Goal: Task Accomplishment & Management: Manage account settings

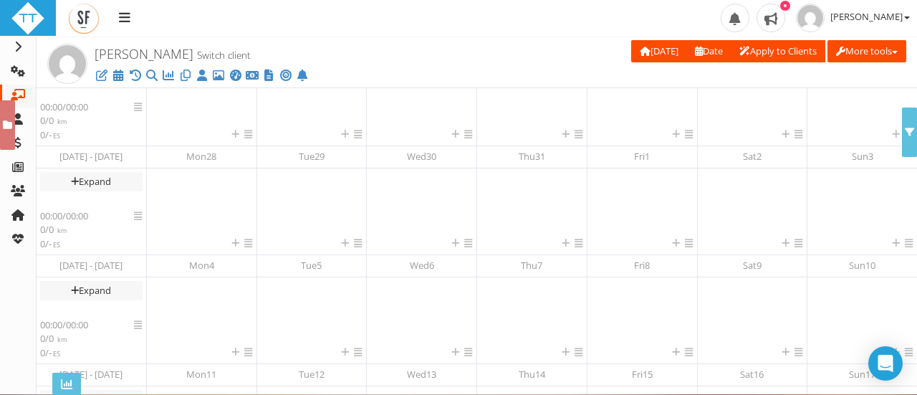
scroll to position [440, 0]
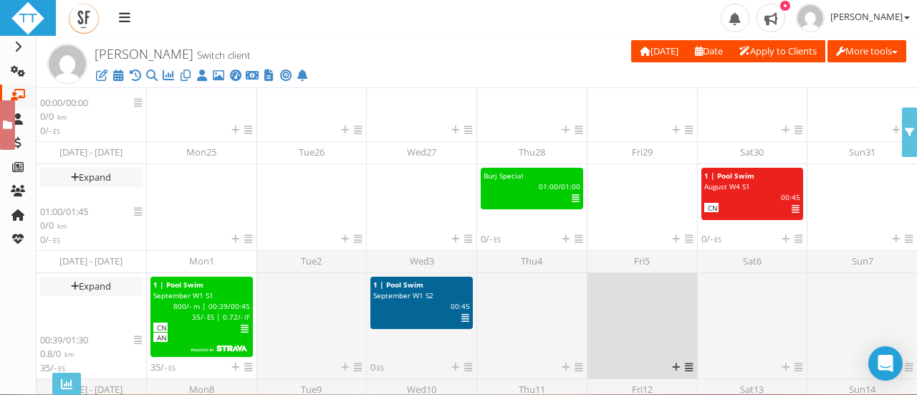
click at [665, 324] on div at bounding box center [642, 319] width 102 height 84
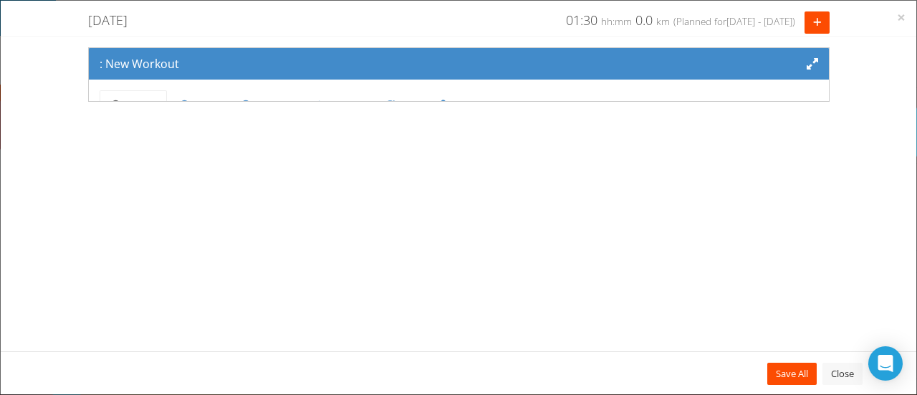
scroll to position [117, 0]
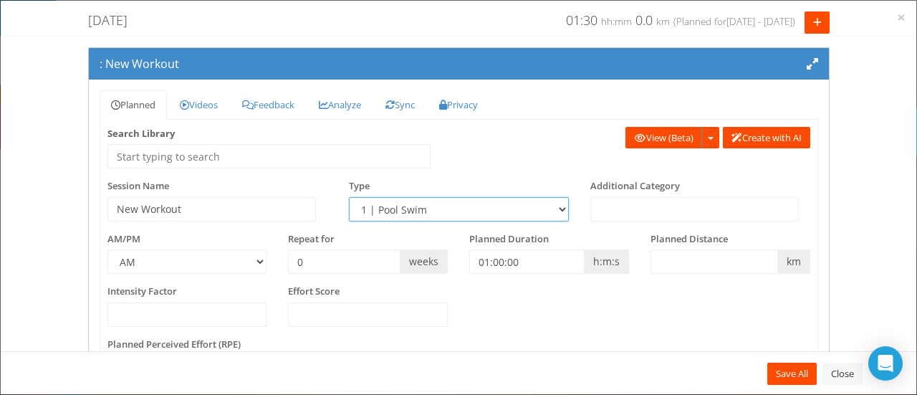
click at [444, 206] on select "1 | Pool Swim 2 | OW Swim 3 | Note 4 | Travel Aerobic Session Alpine Climbing A…" at bounding box center [459, 209] width 220 height 24
click at [349, 197] on select "1 | Pool Swim 2 | OW Swim 3 | Note 4 | Travel Aerobic Session Alpine Climbing A…" at bounding box center [459, 209] width 220 height 24
click at [422, 209] on select "1 | Pool Swim 2 | OW Swim 3 | Note 4 | Travel Aerobic Session Alpine Climbing A…" at bounding box center [459, 209] width 220 height 24
select select "928815a7-bd0b-456d-a14e-f1db989dc09a"
click at [349, 197] on select "1 | Pool Swim 2 | OW Swim 3 | Note 4 | Travel Aerobic Session Alpine Climbing A…" at bounding box center [459, 209] width 220 height 24
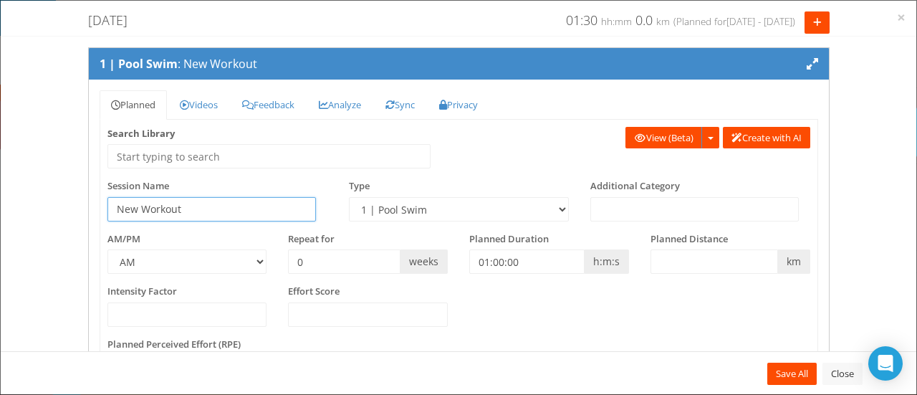
click at [197, 208] on input "New Workout" at bounding box center [211, 209] width 209 height 24
type input "N"
click at [226, 210] on input "Burj Special" at bounding box center [211, 209] width 209 height 24
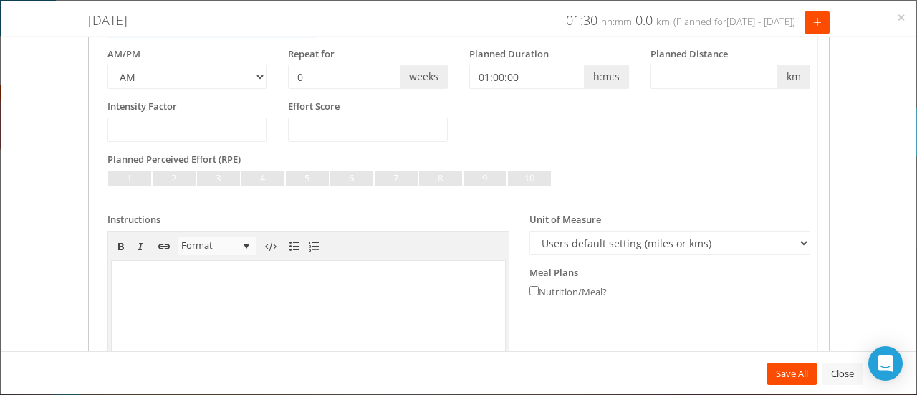
scroll to position [352, 0]
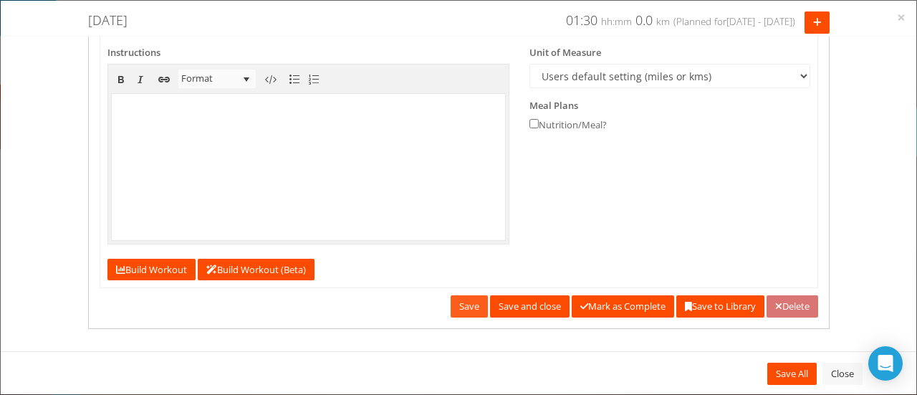
type input "Burj Special 8am"
click at [451, 303] on link "Save" at bounding box center [469, 306] width 37 height 22
click at [906, 20] on div "Friday, September 5, 2025 Friday Week 7 02:30 hh:mm 0.0 km 0.0 miles (Planned f…" at bounding box center [459, 22] width 916 height 22
click at [900, 19] on span "×" at bounding box center [901, 17] width 9 height 20
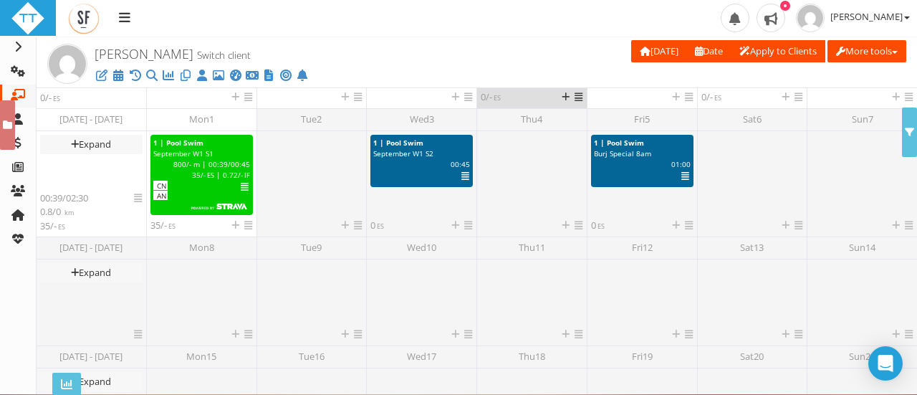
scroll to position [605, 0]
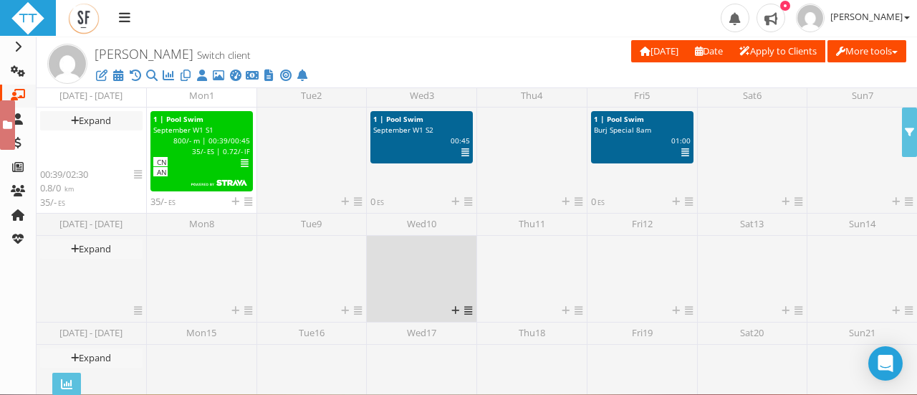
click at [387, 260] on div at bounding box center [421, 271] width 102 height 64
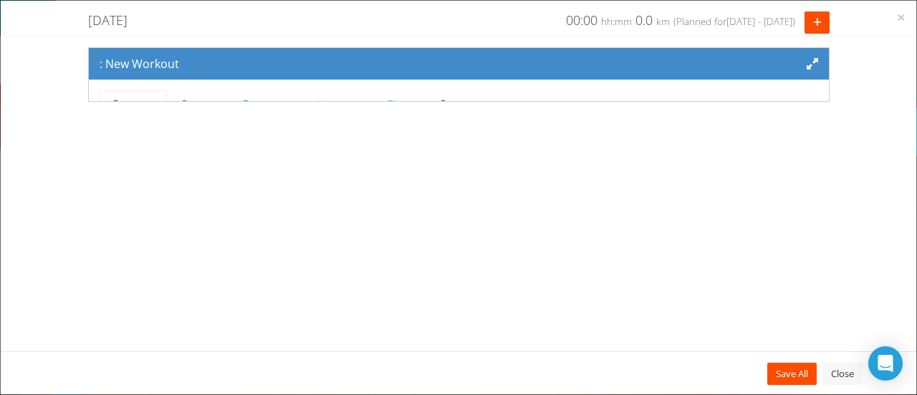
scroll to position [117, 0]
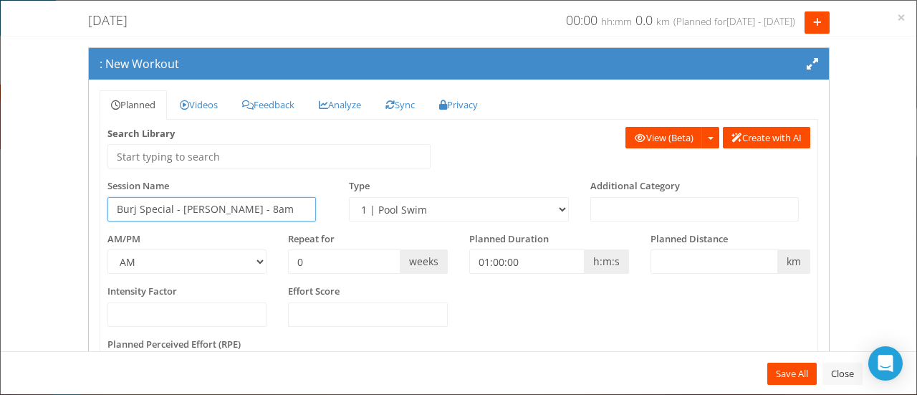
type input "Burj Special - [PERSON_NAME] - 8am"
click at [466, 204] on select "1 | Pool Swim 2 | OW Swim 3 | Note 4 | Travel Aerobic Session Alpine Climbing A…" at bounding box center [459, 209] width 220 height 24
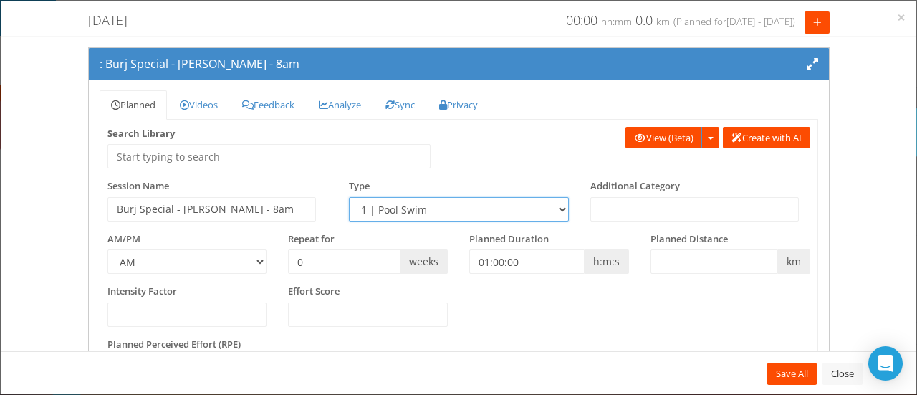
click at [349, 197] on select "1 | Pool Swim 2 | OW Swim 3 | Note 4 | Travel Aerobic Session Alpine Climbing A…" at bounding box center [459, 209] width 220 height 24
click at [423, 214] on select "1 | Pool Swim 2 | OW Swim 3 | Note 4 | Travel Aerobic Session Alpine Climbing A…" at bounding box center [459, 209] width 220 height 24
click at [349, 197] on select "1 | Pool Swim 2 | OW Swim 3 | Note 4 | Travel Aerobic Session Alpine Climbing A…" at bounding box center [459, 209] width 220 height 24
click at [433, 205] on select "1 | Pool Swim 2 | OW Swim 3 | Note 4 | Travel Aerobic Session Alpine Climbing A…" at bounding box center [459, 209] width 220 height 24
select select "928815a7-bd0b-456d-a14e-f1db989dc09a"
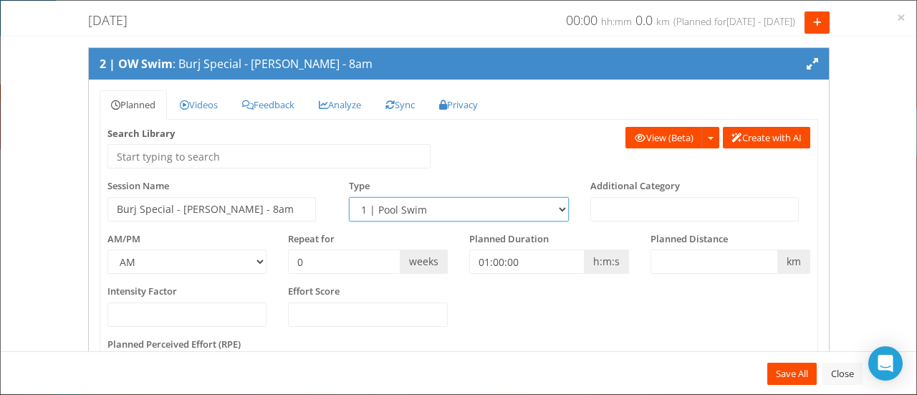
click at [349, 197] on select "1 | Pool Swim 2 | OW Swim 3 | Note 4 | Travel Aerobic Session Alpine Climbing A…" at bounding box center [459, 209] width 220 height 24
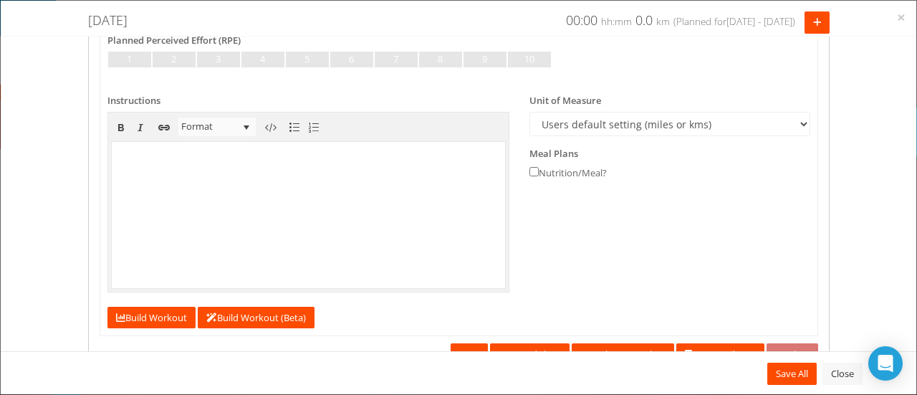
scroll to position [352, 0]
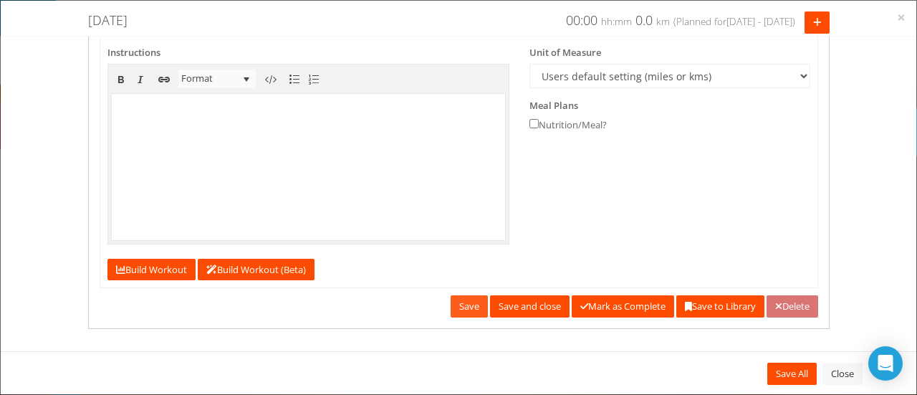
click at [453, 304] on link "Save" at bounding box center [469, 306] width 37 height 22
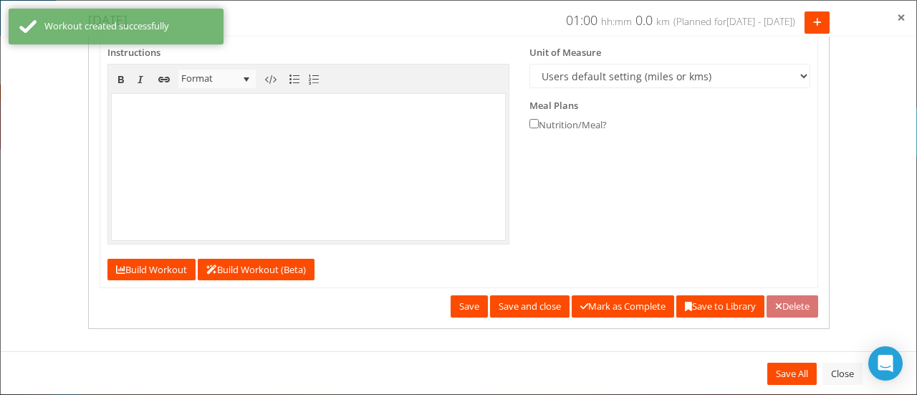
click at [903, 16] on span "×" at bounding box center [901, 17] width 9 height 20
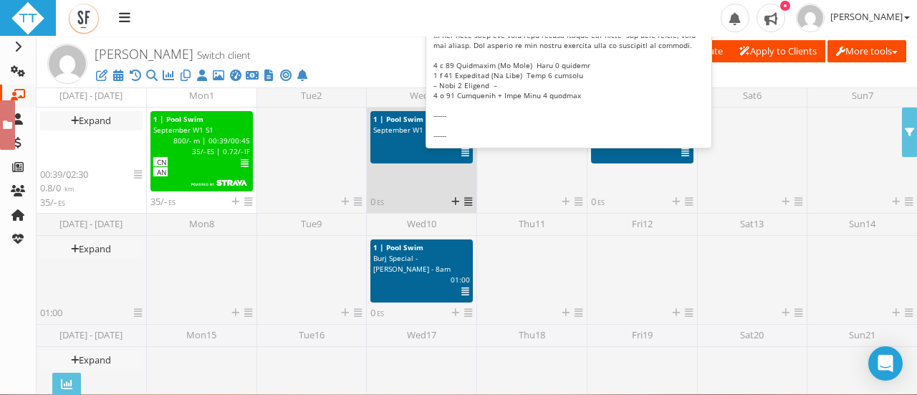
click at [416, 126] on span "September W1 S2" at bounding box center [403, 130] width 60 height 10
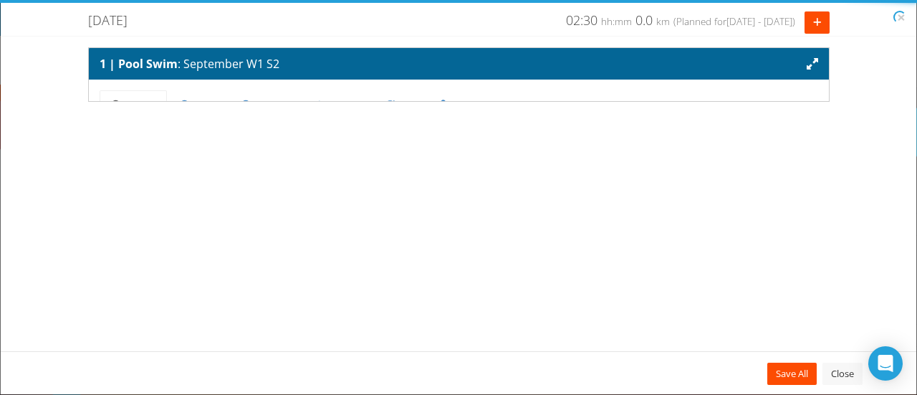
scroll to position [0, 0]
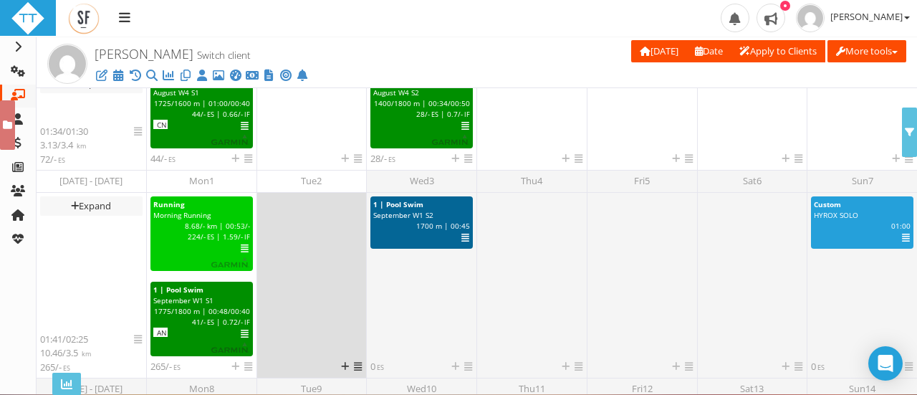
scroll to position [365, 0]
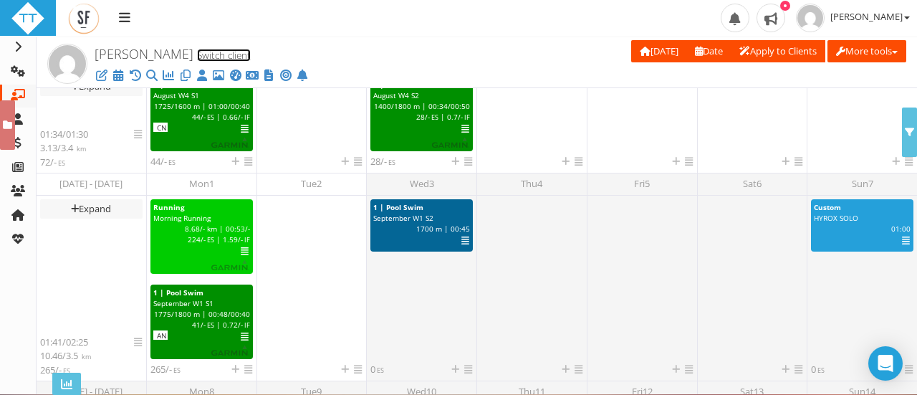
click at [202, 58] on link "Switch client" at bounding box center [224, 55] width 54 height 13
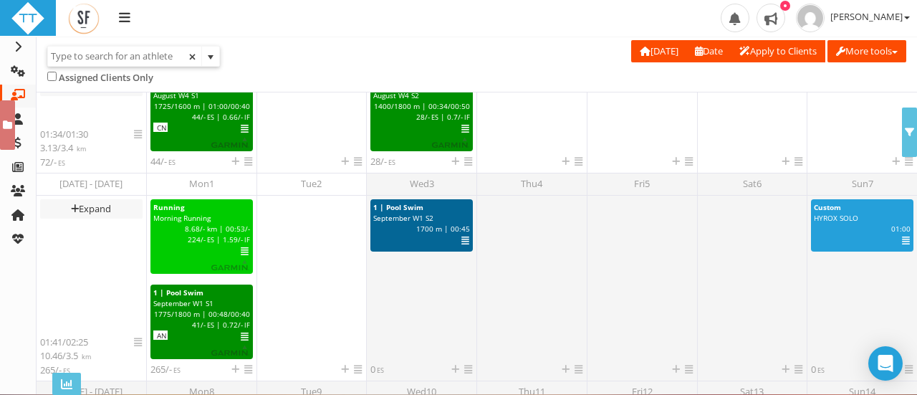
click at [130, 62] on input "text" at bounding box center [124, 56] width 153 height 19
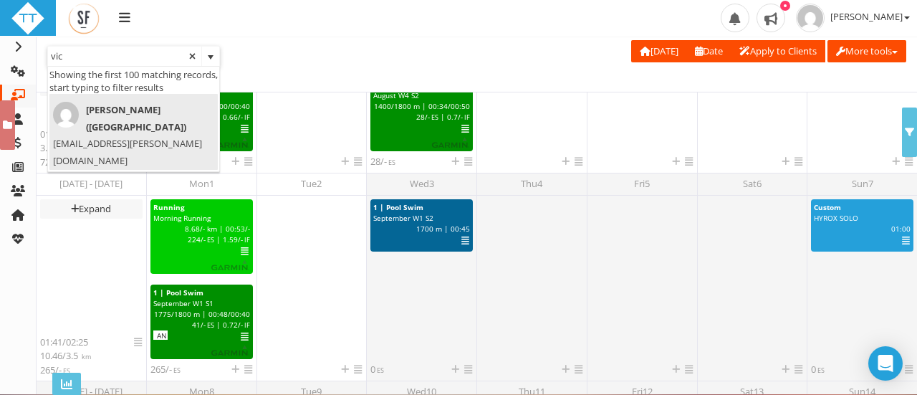
click at [125, 122] on span "Victoria Sandiford (Victoriamelissa)" at bounding box center [129, 119] width 153 height 34
type input "Victoria Sandiford (Victoriamelissa)"
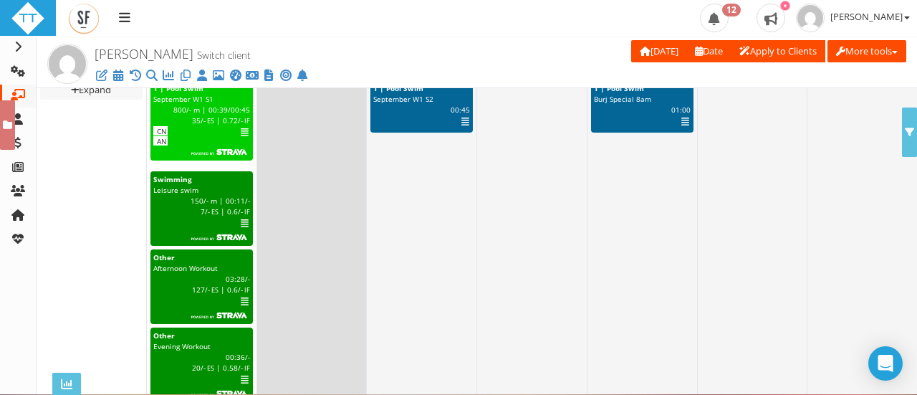
scroll to position [433, 0]
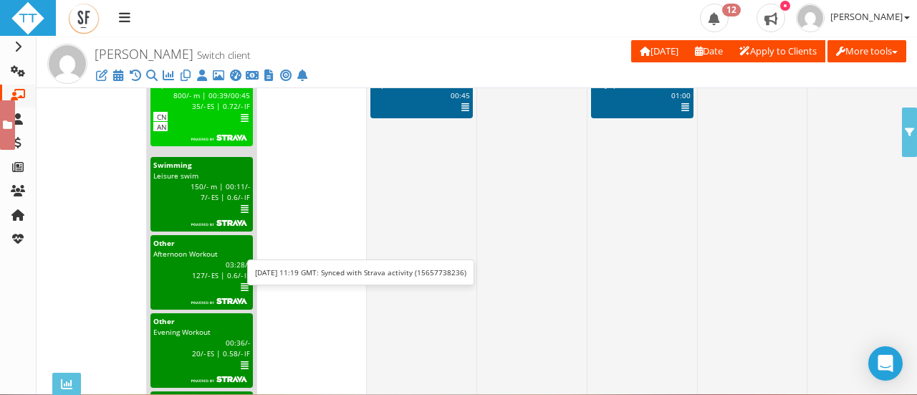
click at [242, 209] on icon at bounding box center [245, 209] width 8 height 1
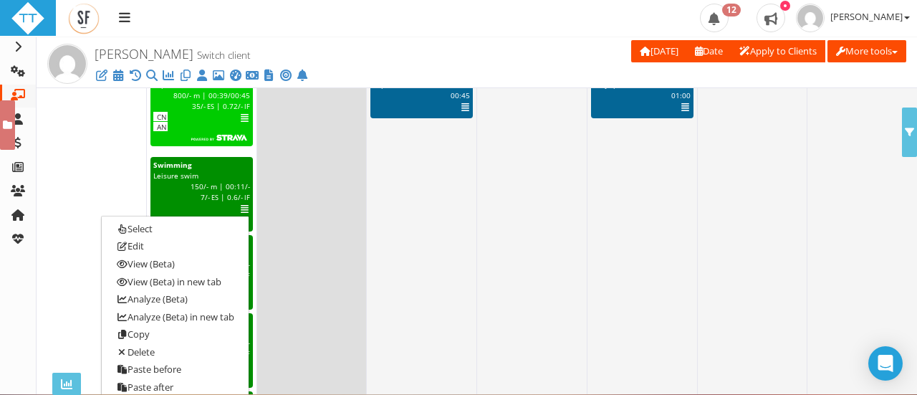
click at [328, 284] on div at bounding box center [312, 267] width 102 height 403
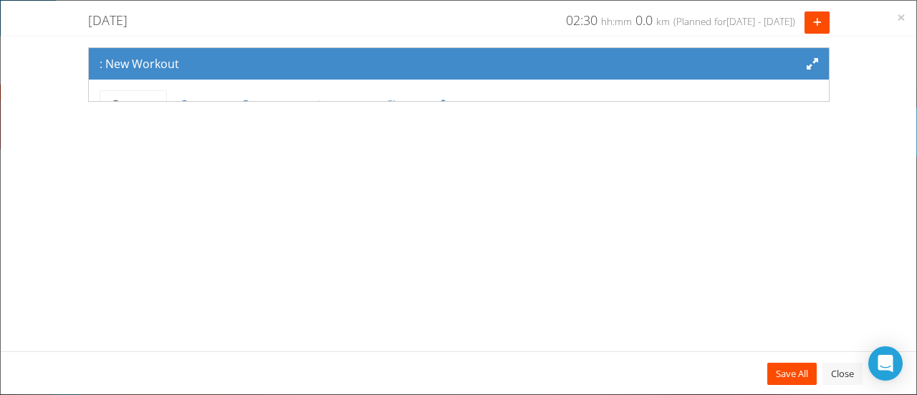
scroll to position [117, 0]
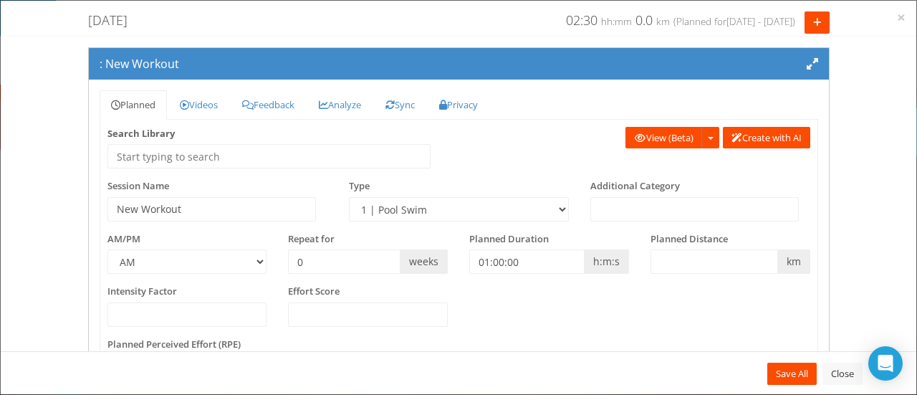
click at [896, 19] on div "Tuesday, September 2, 2025 Tuesday Week 5 02:30 hh:mm 0.0 km 0.0 miles (Planned…" at bounding box center [459, 22] width 916 height 22
click at [903, 18] on span "×" at bounding box center [901, 17] width 9 height 20
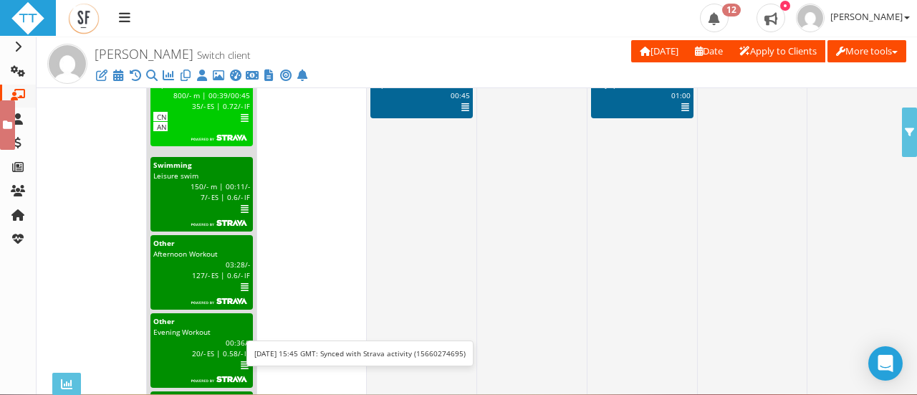
click at [242, 287] on icon at bounding box center [245, 287] width 8 height 1
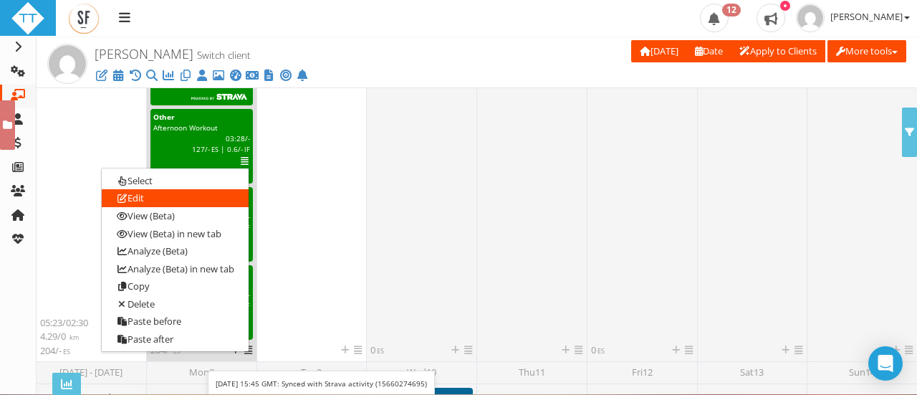
scroll to position [560, 0]
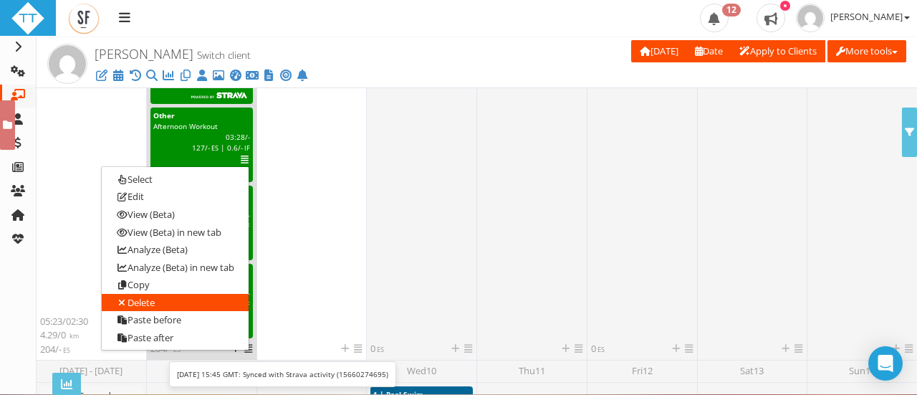
click at [160, 309] on link "Delete" at bounding box center [175, 303] width 147 height 18
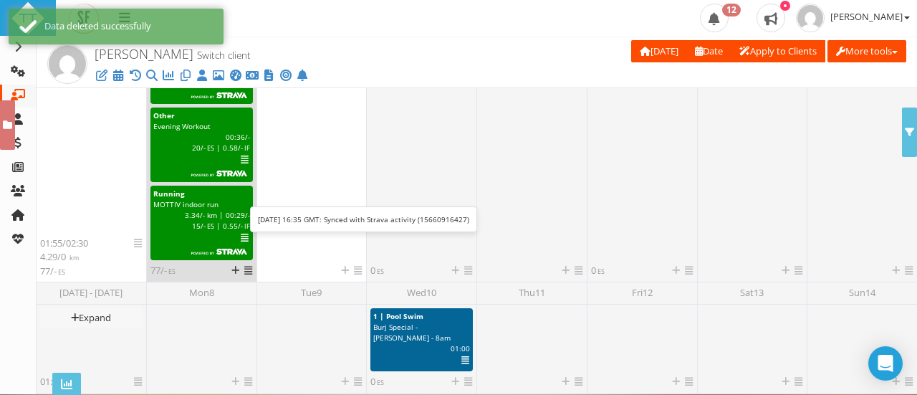
click at [242, 160] on icon at bounding box center [245, 160] width 8 height 1
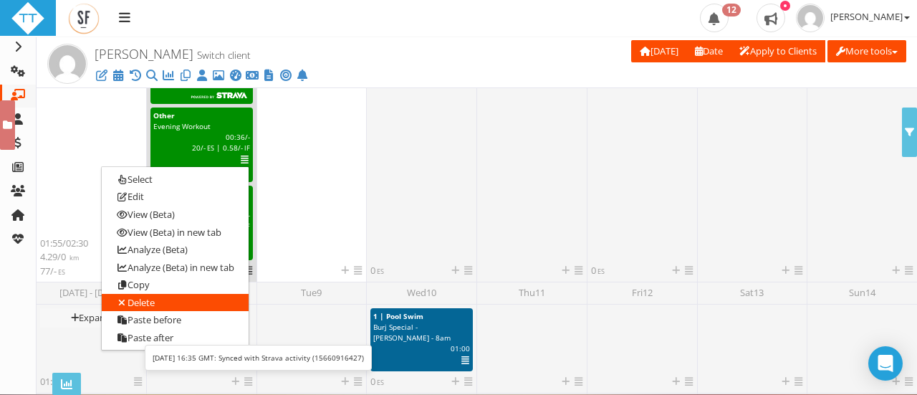
click at [138, 294] on link "Delete" at bounding box center [175, 303] width 147 height 18
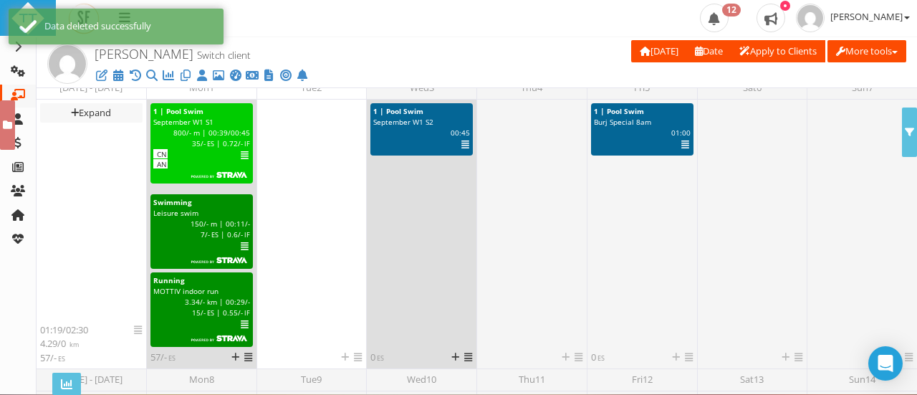
scroll to position [394, 0]
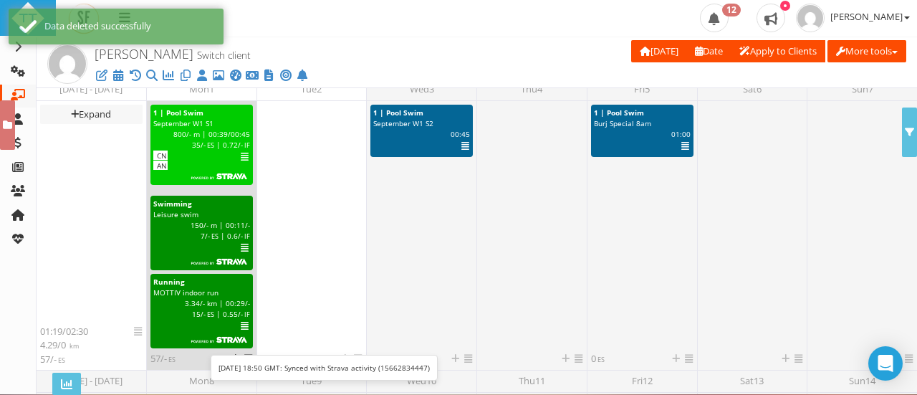
click at [203, 304] on span "-" at bounding box center [204, 303] width 2 height 10
select select "91939a62-6b13-49b7-8155-451fdc1cad9e"
select select "PM"
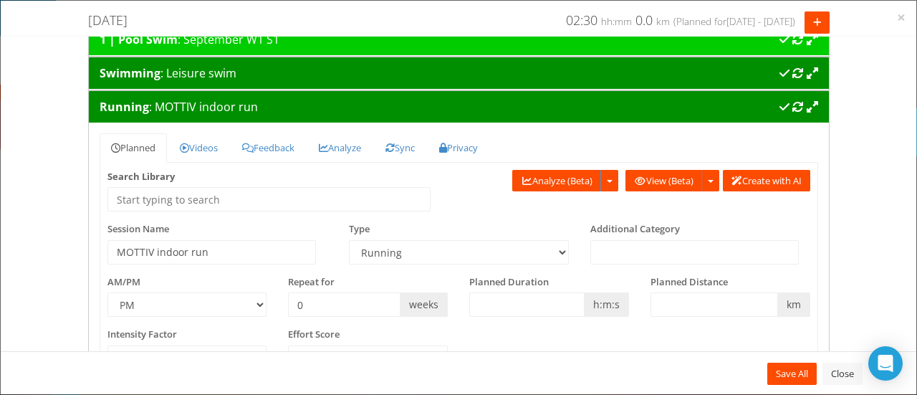
scroll to position [16, 0]
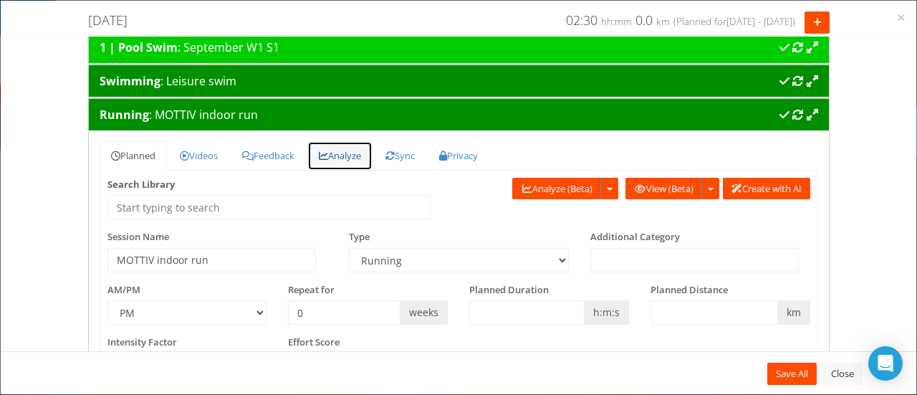
click at [353, 148] on link "Analyze" at bounding box center [339, 155] width 65 height 29
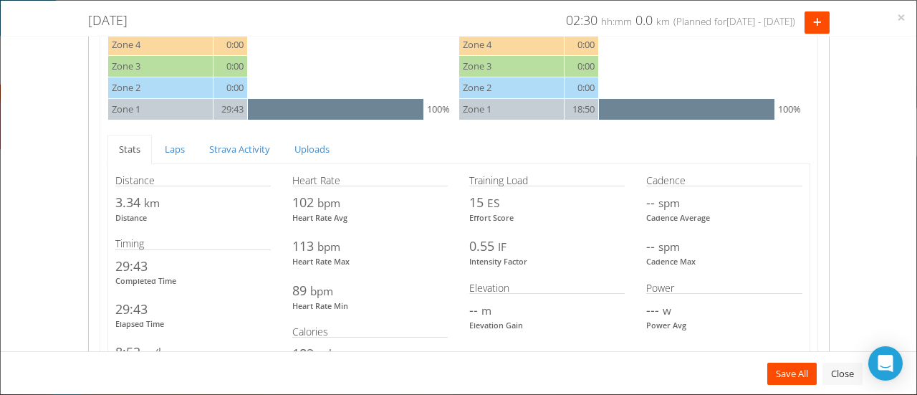
scroll to position [973, 0]
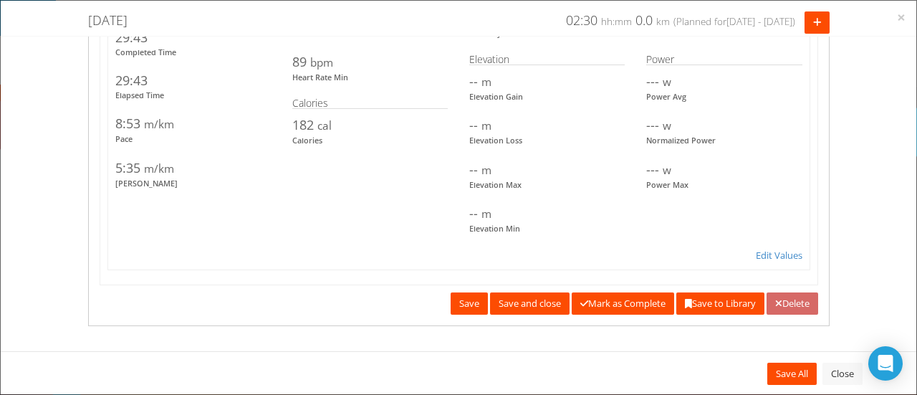
click at [787, 300] on link "Delete" at bounding box center [793, 303] width 52 height 22
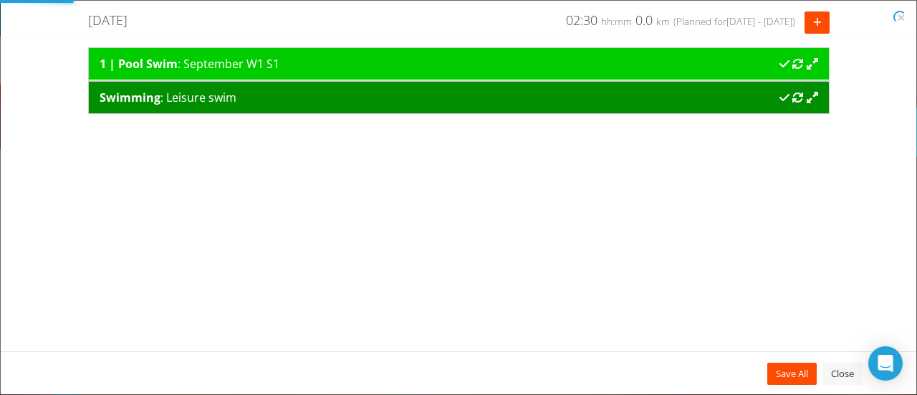
scroll to position [0, 0]
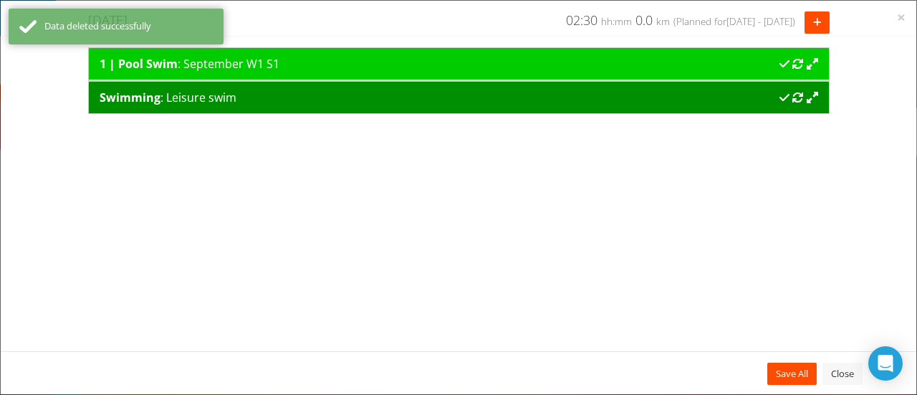
click at [513, 92] on div "Swimming : Leisure swim" at bounding box center [459, 97] width 719 height 17
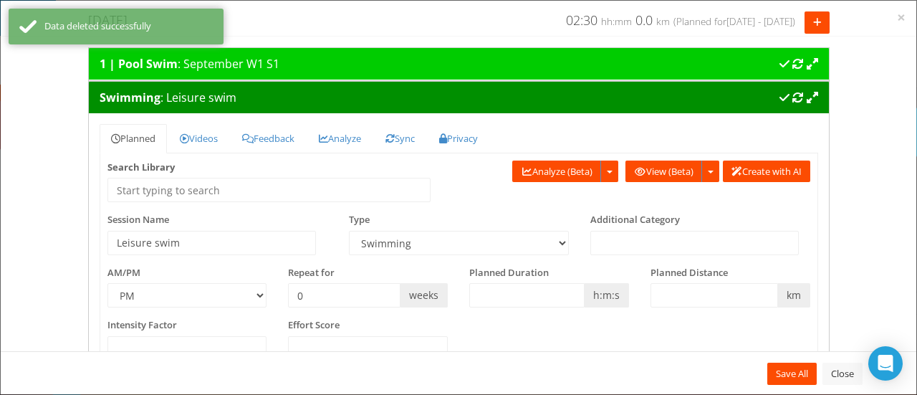
click at [513, 92] on div "Swimming : Leisure swim" at bounding box center [459, 97] width 719 height 17
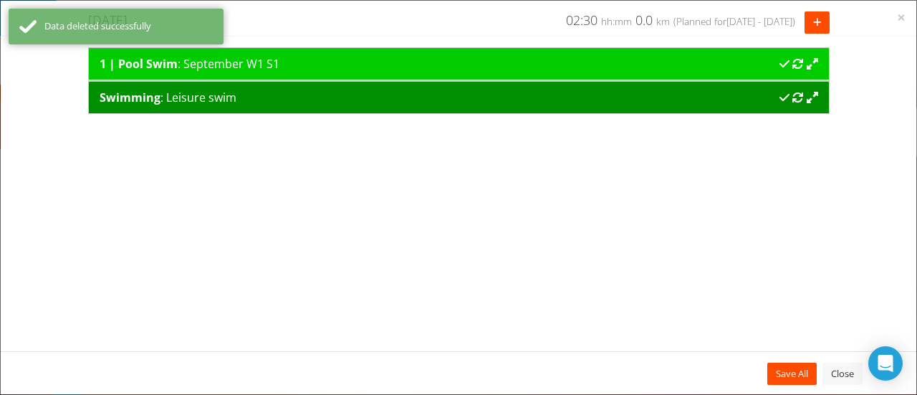
click at [436, 101] on div "Swimming : Leisure swim" at bounding box center [459, 97] width 719 height 17
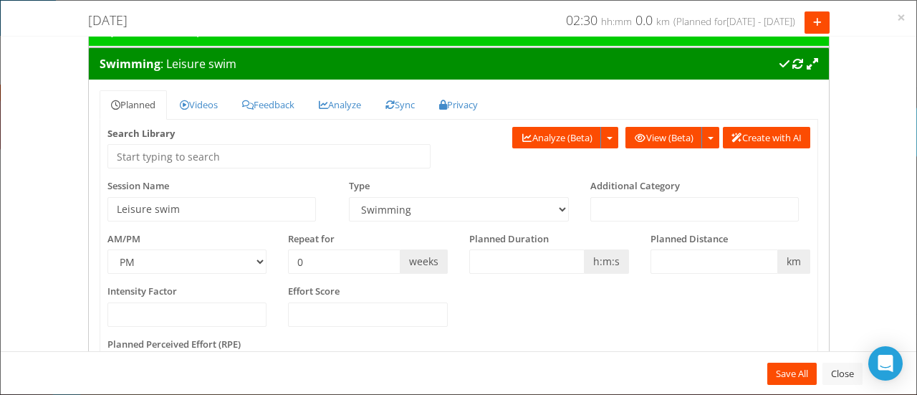
scroll to position [33, 0]
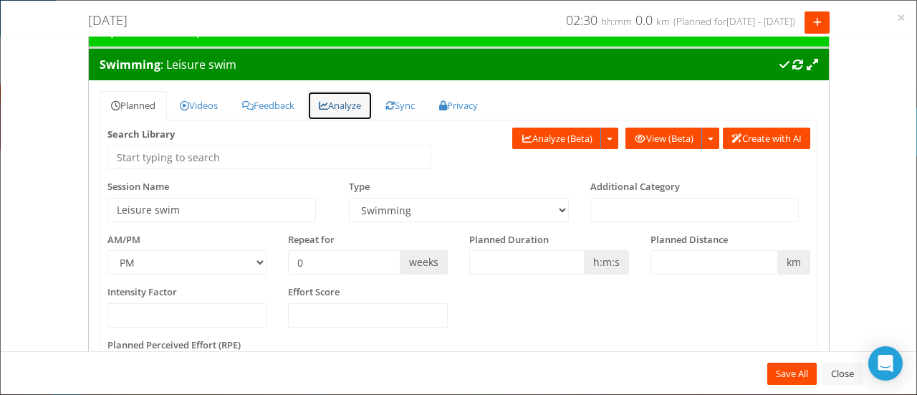
click at [335, 99] on link "Analyze" at bounding box center [339, 105] width 65 height 29
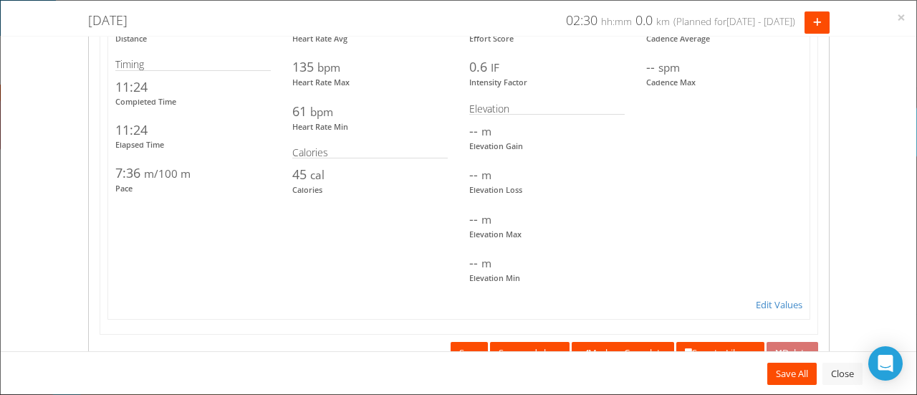
scroll to position [940, 0]
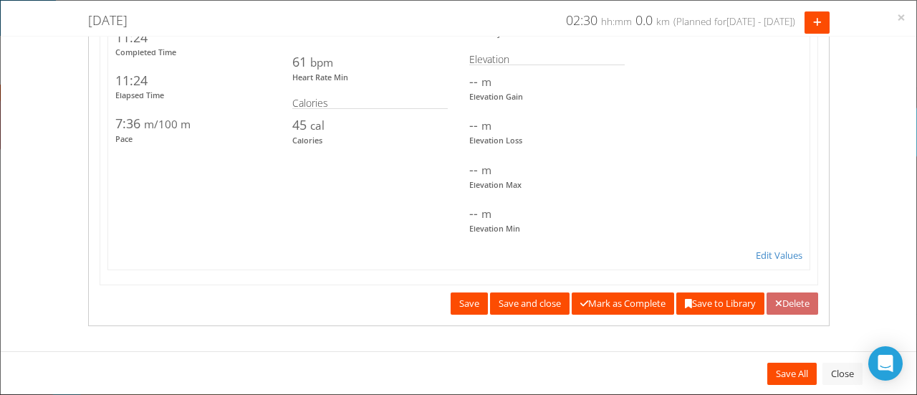
click at [785, 306] on link "Delete" at bounding box center [793, 303] width 52 height 22
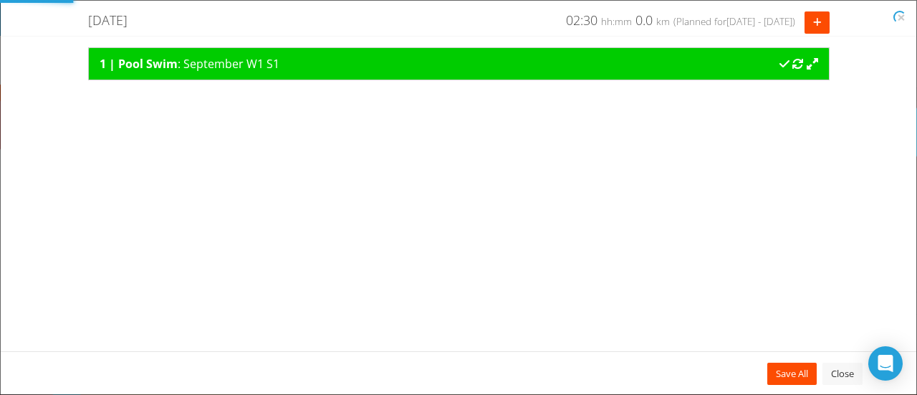
scroll to position [0, 0]
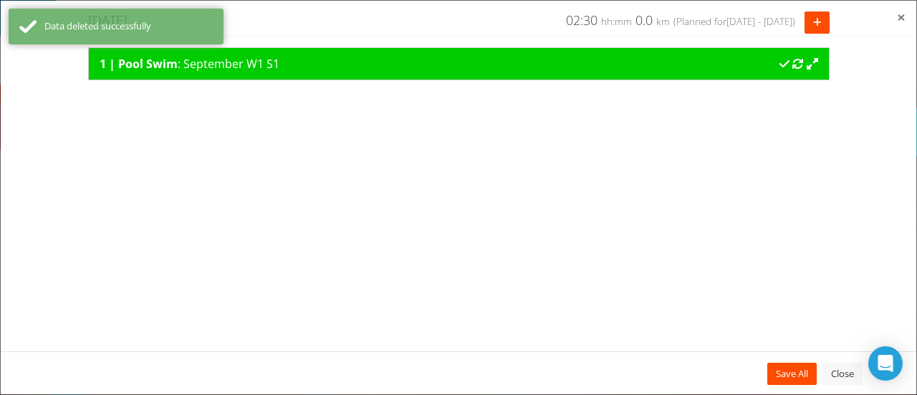
click at [902, 20] on span "×" at bounding box center [901, 17] width 9 height 20
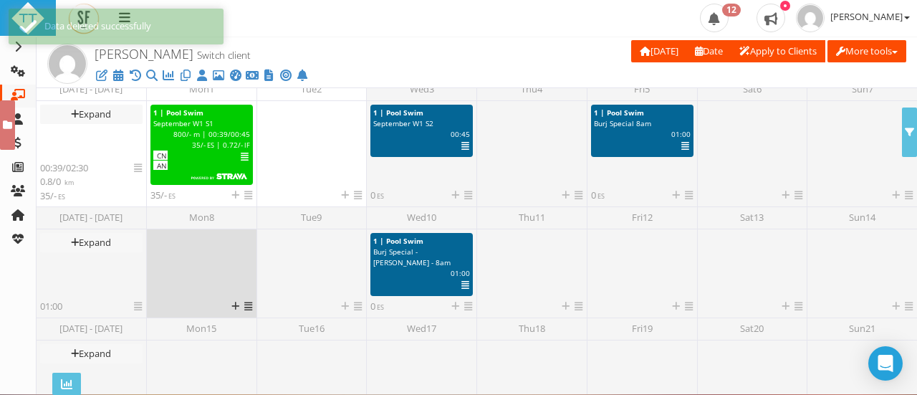
click at [170, 247] on div at bounding box center [201, 266] width 102 height 67
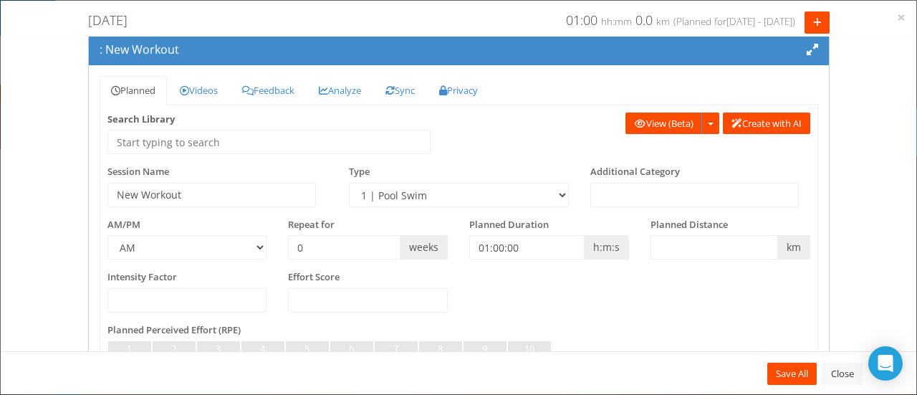
scroll to position [5, 0]
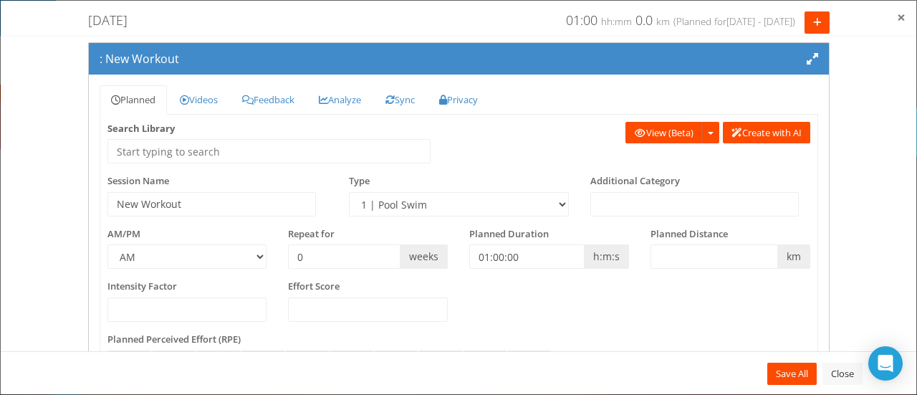
click at [903, 20] on span "×" at bounding box center [901, 17] width 9 height 20
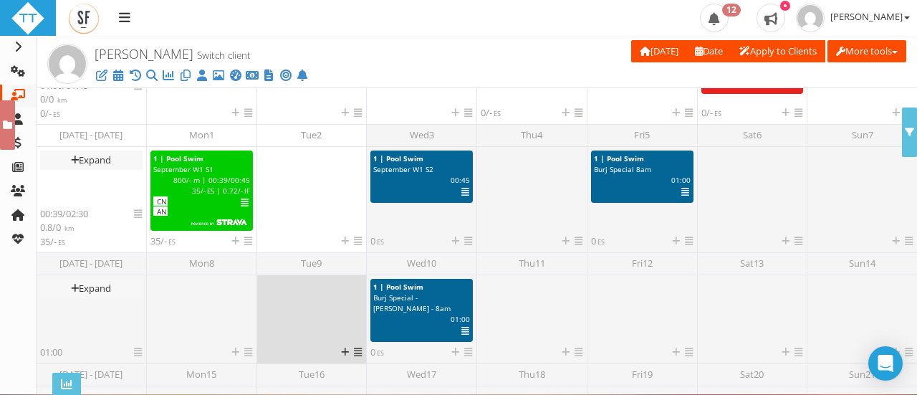
scroll to position [567, 0]
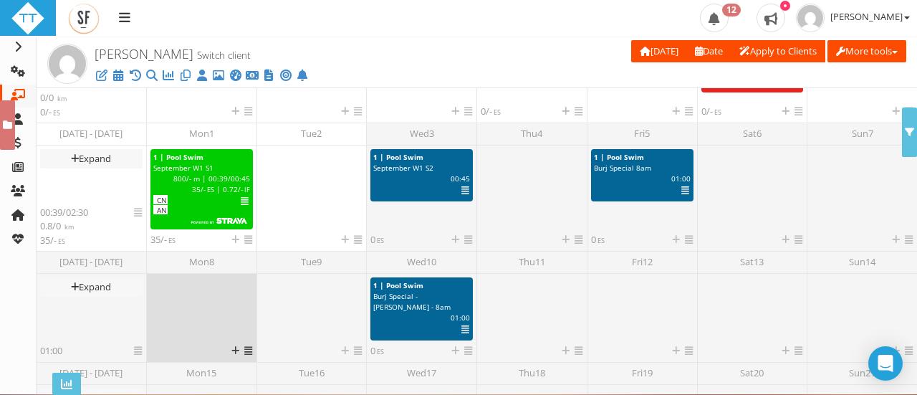
click at [206, 307] on div at bounding box center [201, 310] width 102 height 67
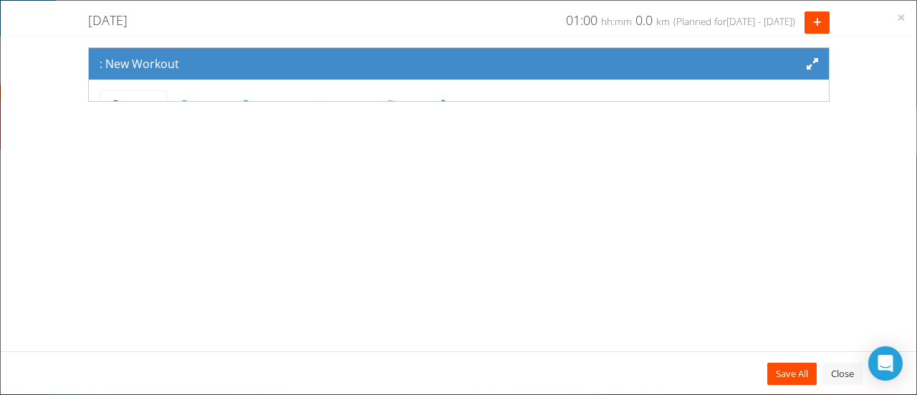
scroll to position [117, 0]
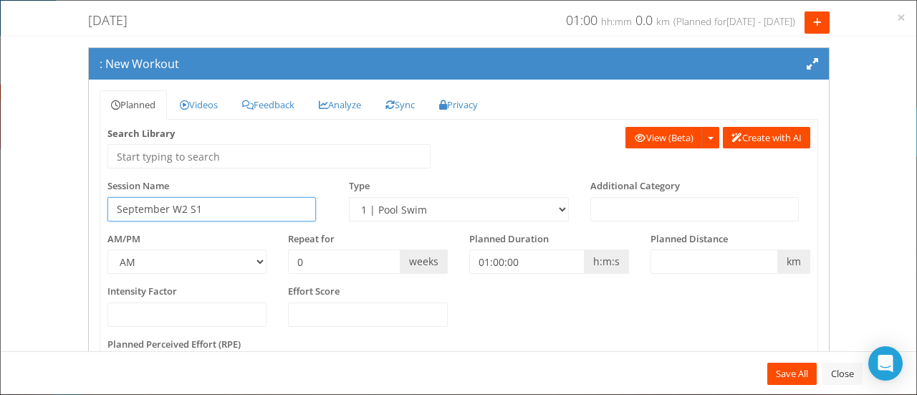
type input "September W2 S1"
click at [403, 203] on select "1 | Pool Swim 2 | OW Swim 3 | Note 4 | Travel Aerobic Session Alpine Climbing A…" at bounding box center [459, 209] width 220 height 24
click at [349, 197] on select "1 | Pool Swim 2 | OW Swim 3 | Note 4 | Travel Aerobic Session Alpine Climbing A…" at bounding box center [459, 209] width 220 height 24
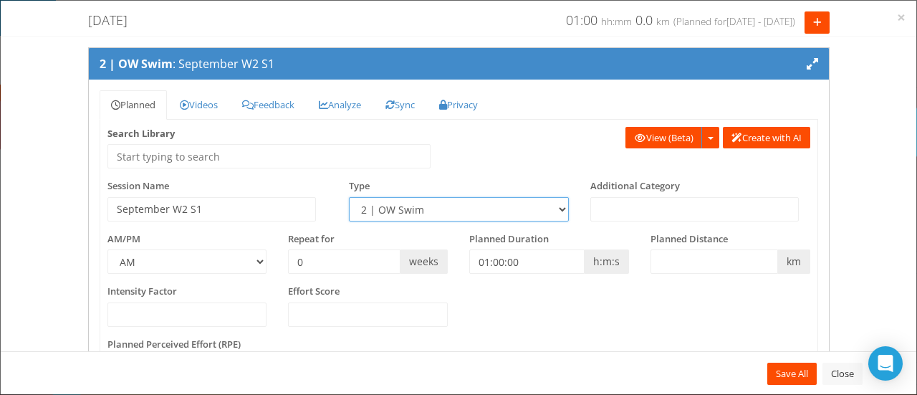
click at [384, 205] on select "1 | Pool Swim 2 | OW Swim 3 | Note 4 | Travel Aerobic Session Alpine Climbing A…" at bounding box center [459, 209] width 220 height 24
select select "928815a7-bd0b-456d-a14e-f1db989dc09a"
click at [349, 197] on select "1 | Pool Swim 2 | OW Swim 3 | Note 4 | Travel Aerobic Session Alpine Climbing A…" at bounding box center [459, 209] width 220 height 24
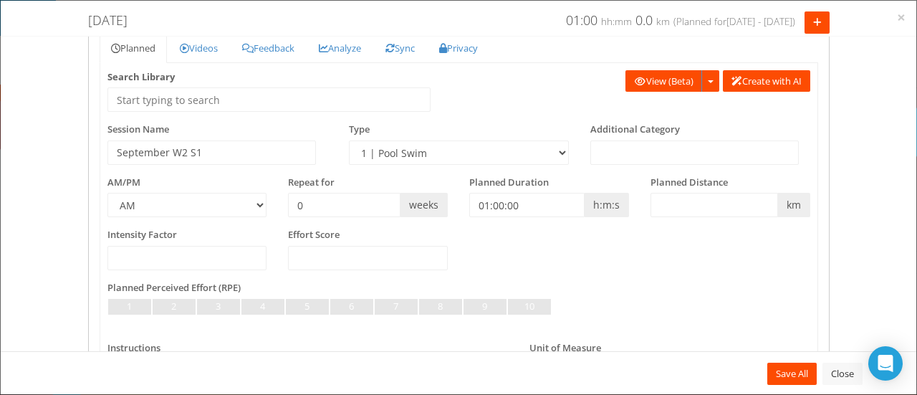
scroll to position [56, 0]
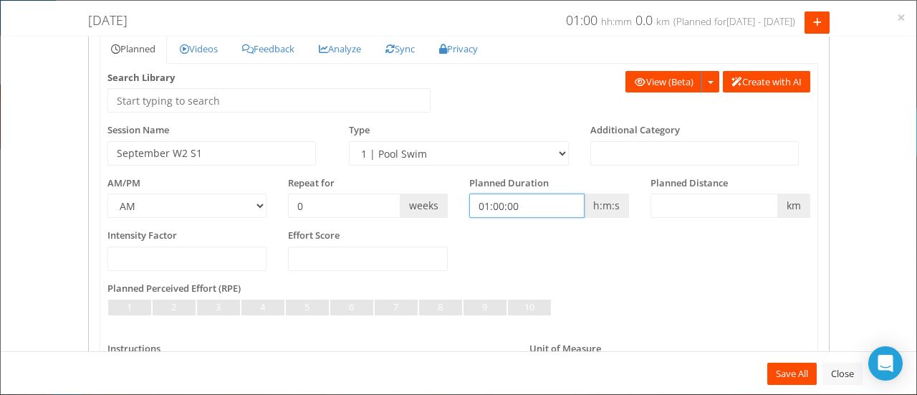
click at [489, 206] on input "01:00:00" at bounding box center [526, 205] width 115 height 24
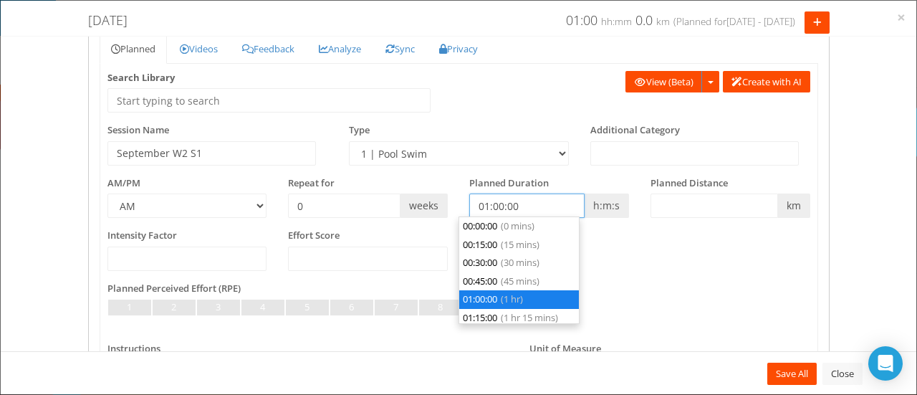
scroll to position [54, 0]
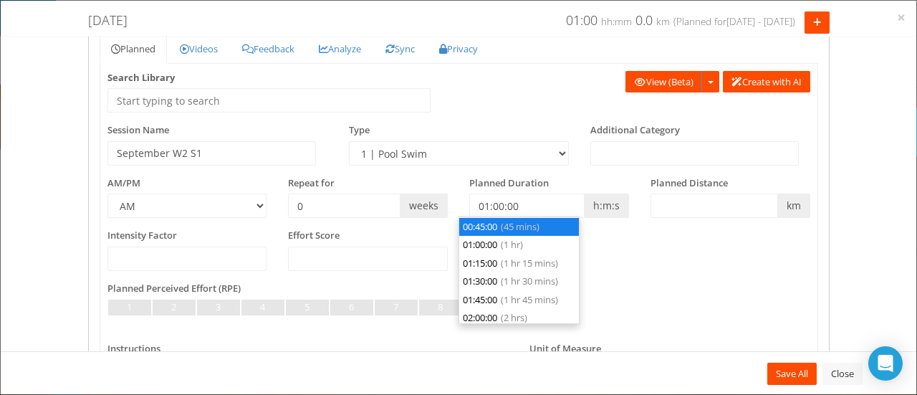
type input "00:45:00"
click at [486, 229] on li "00:45:00 (45 mins)" at bounding box center [519, 227] width 120 height 19
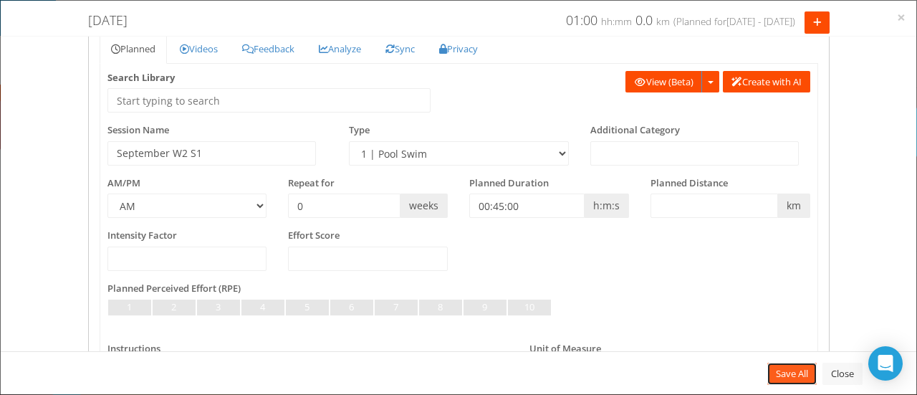
click at [792, 373] on link "Save All" at bounding box center [791, 373] width 49 height 22
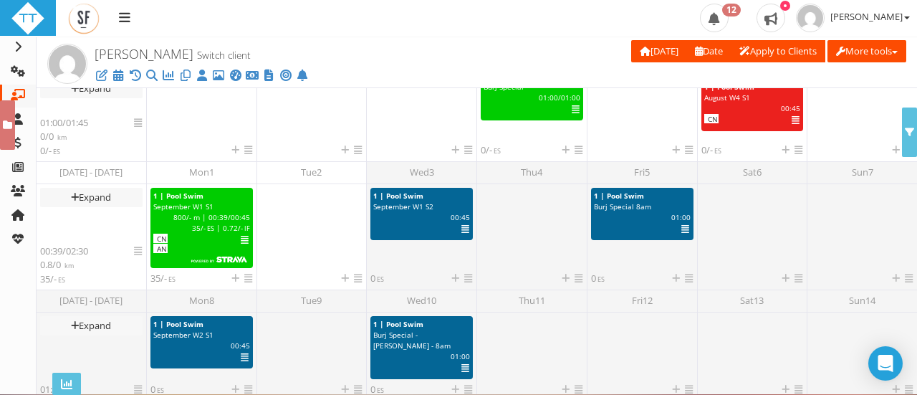
scroll to position [562, 0]
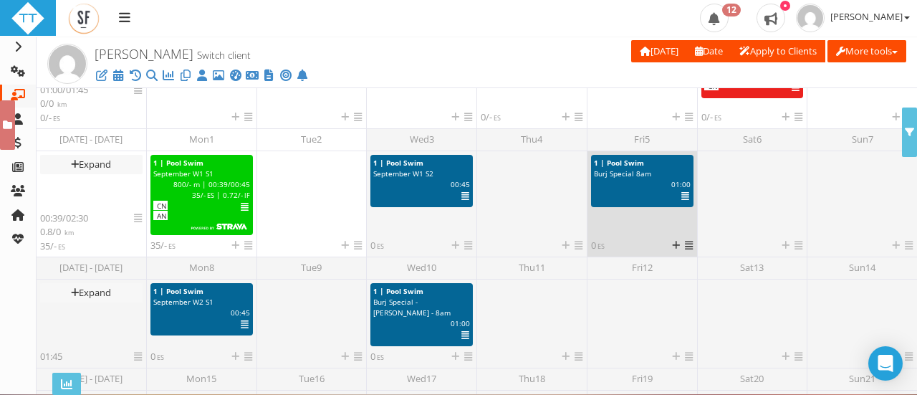
click at [636, 220] on div "1 | Pool Swim Burj Special 8am 360 Athlete Feedback: Coach Feedback: m | 01:00 …" at bounding box center [642, 197] width 102 height 84
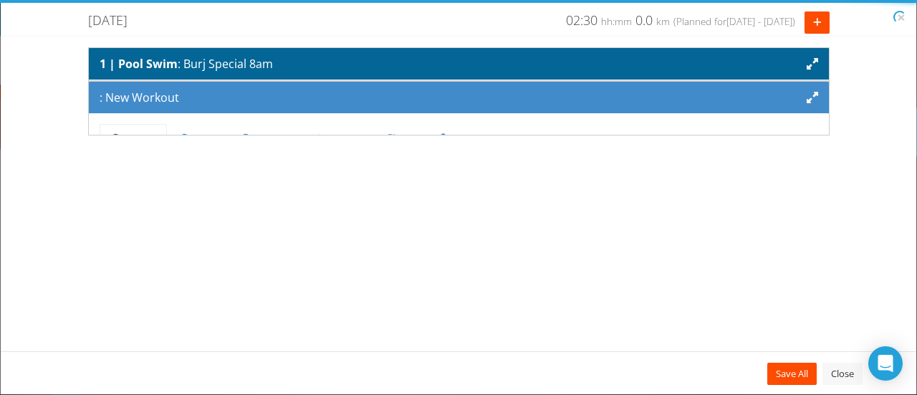
scroll to position [117, 0]
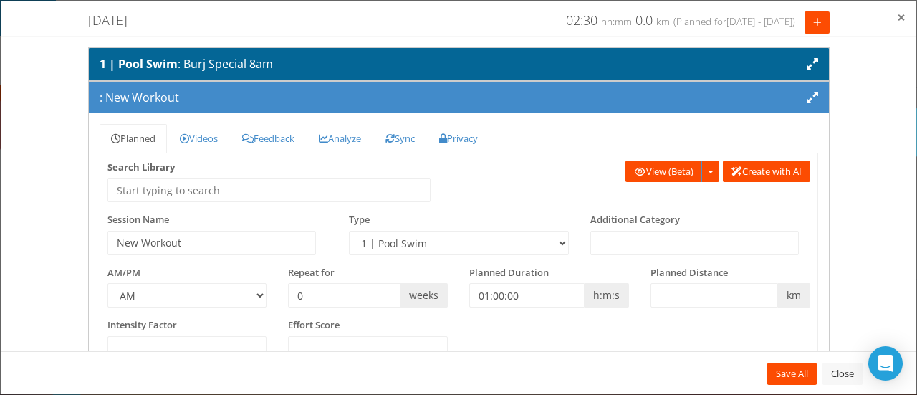
click at [900, 21] on span "×" at bounding box center [901, 17] width 9 height 20
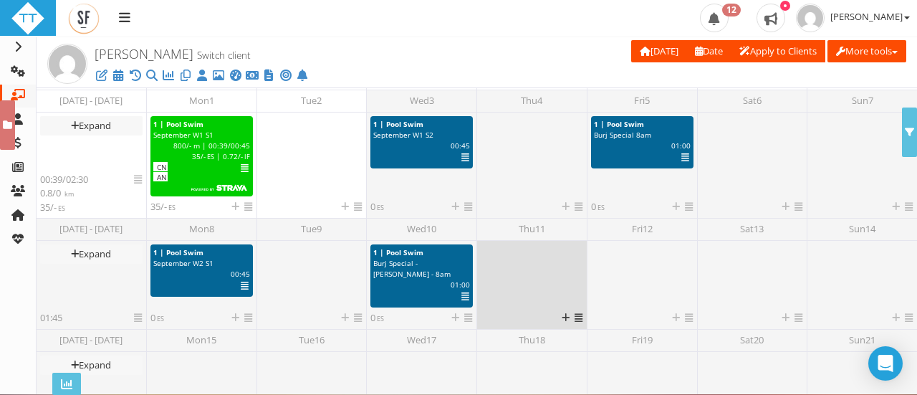
scroll to position [599, 0]
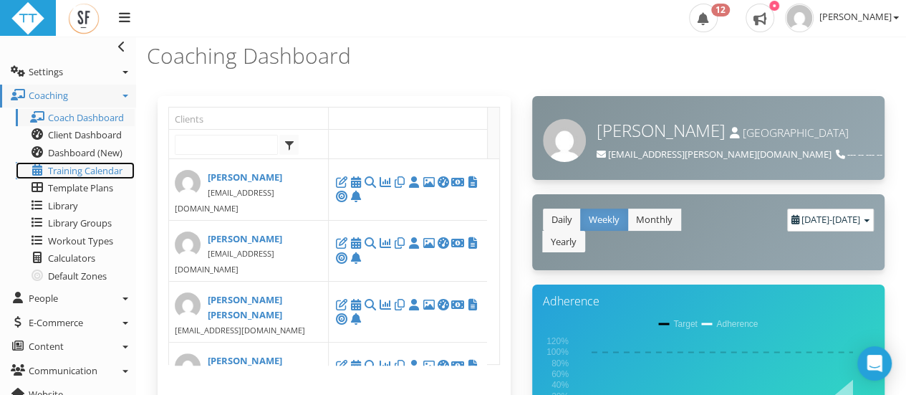
click at [73, 170] on span "Training Calendar" at bounding box center [85, 170] width 75 height 13
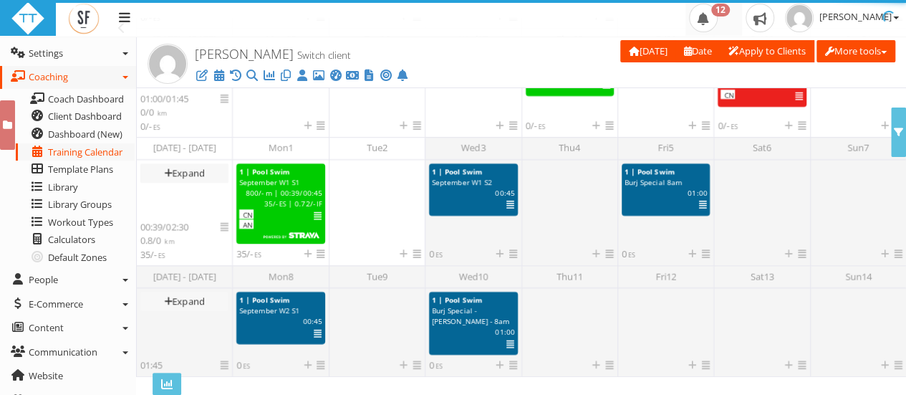
scroll to position [320, 0]
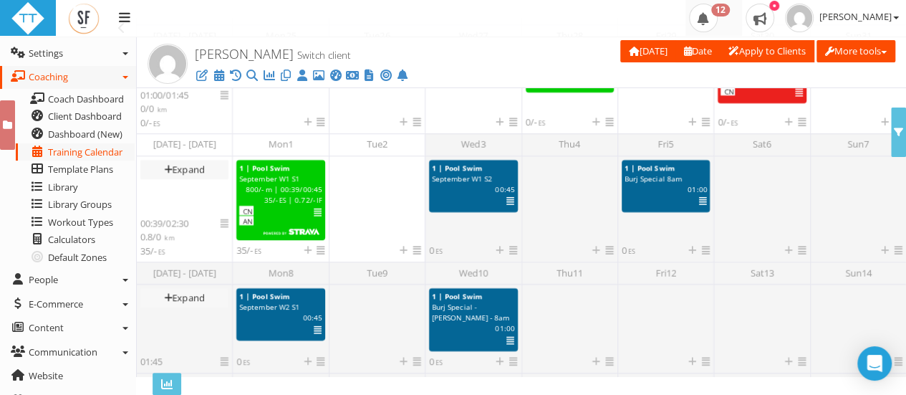
click at [714, 24] on span at bounding box center [703, 18] width 29 height 29
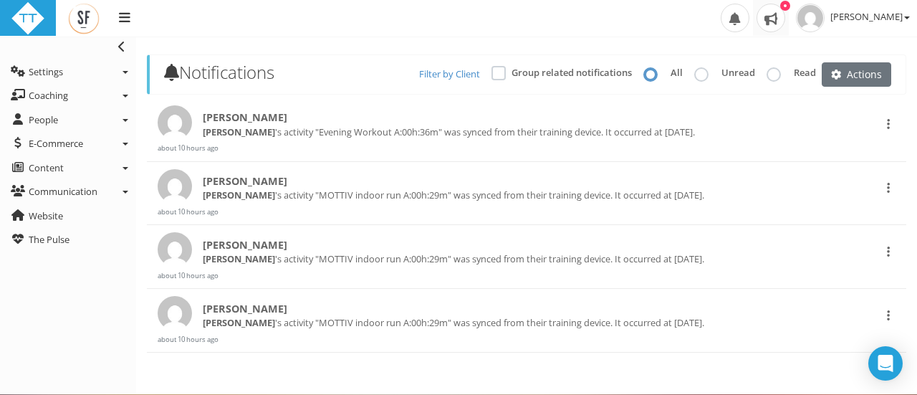
click at [785, 15] on span at bounding box center [771, 18] width 29 height 29
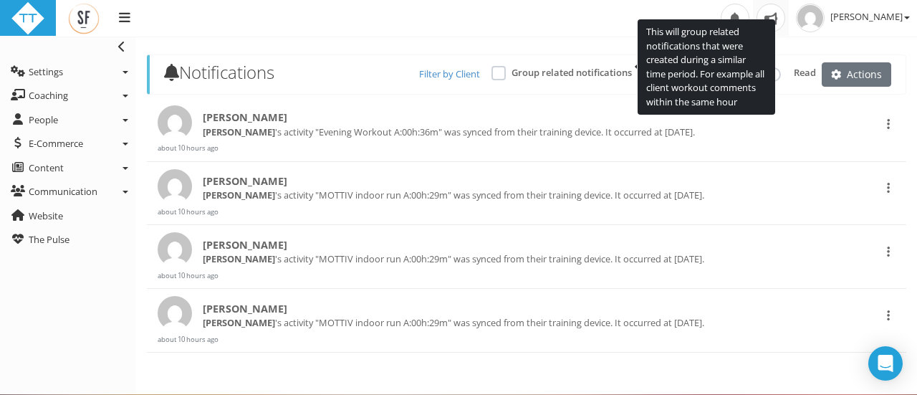
click at [618, 77] on label "Group related notifications" at bounding box center [572, 73] width 120 height 14
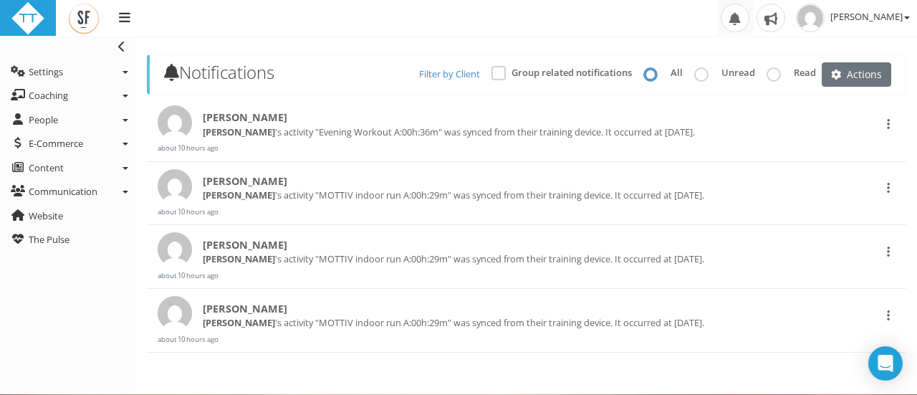
click at [738, 18] on span at bounding box center [735, 18] width 29 height 29
click at [222, 120] on span "[PERSON_NAME]" at bounding box center [245, 118] width 85 height 16
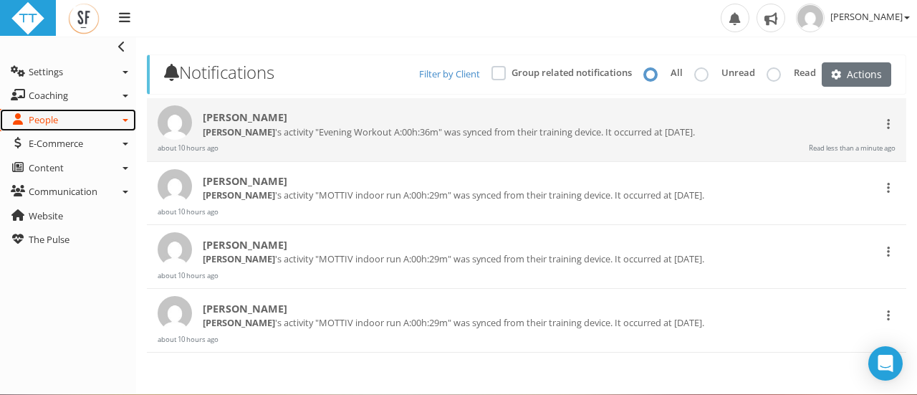
click at [79, 124] on link "People" at bounding box center [68, 120] width 136 height 23
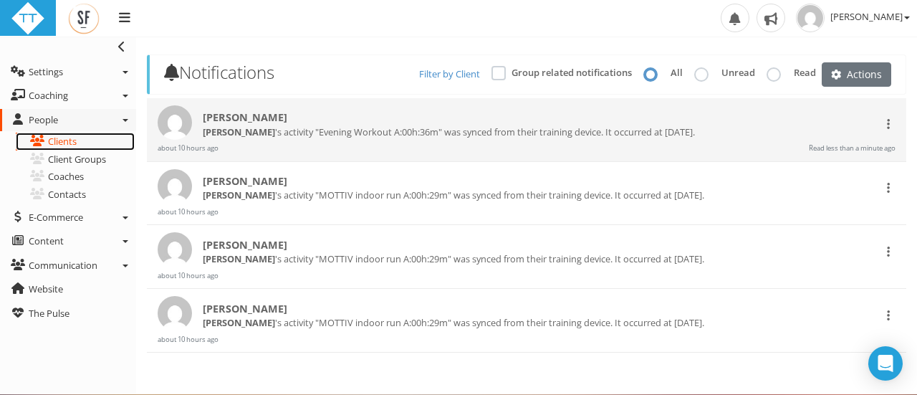
click at [77, 133] on link "Clients" at bounding box center [75, 142] width 119 height 18
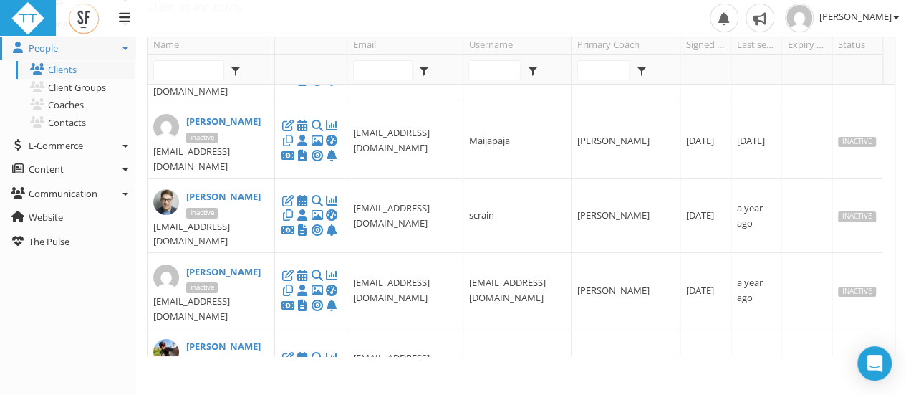
scroll to position [62, 0]
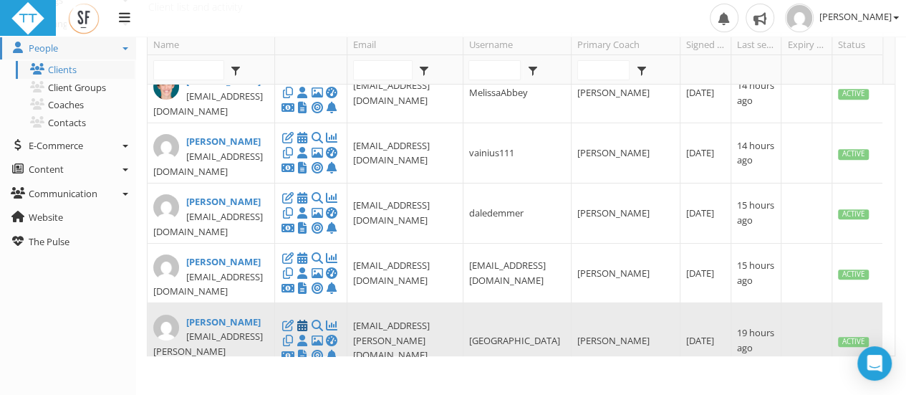
type input "victoria.amos@sky.com"
click at [300, 325] on icon at bounding box center [302, 325] width 14 height 1
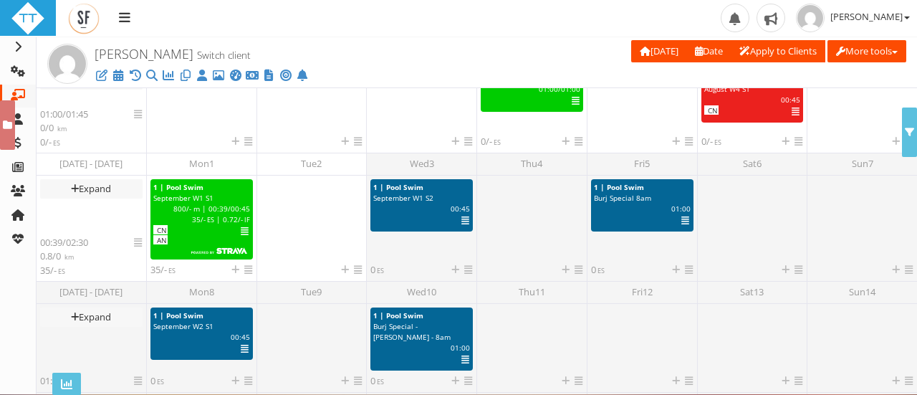
scroll to position [320, 0]
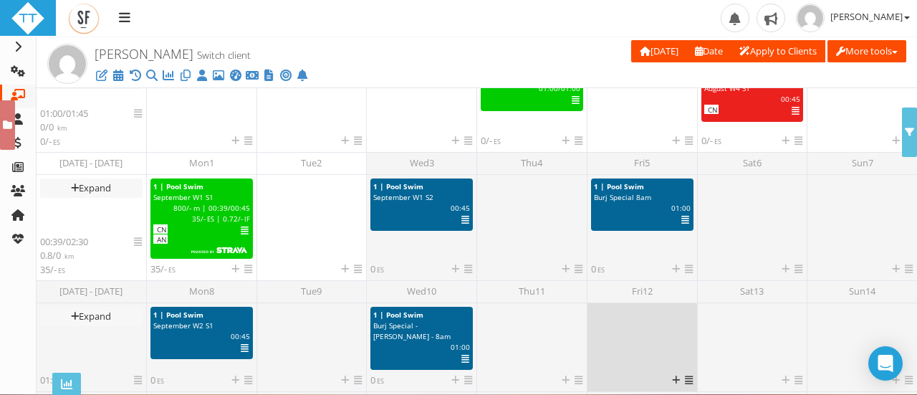
drag, startPoint x: 626, startPoint y: 323, endPoint x: 619, endPoint y: 332, distance: 11.2
click at [626, 323] on div at bounding box center [642, 340] width 102 height 67
click at [619, 332] on body "Upload Logo Toggle navigation Toggle navigation [PERSON_NAME] Profile Billing U…" at bounding box center [458, 197] width 917 height 394
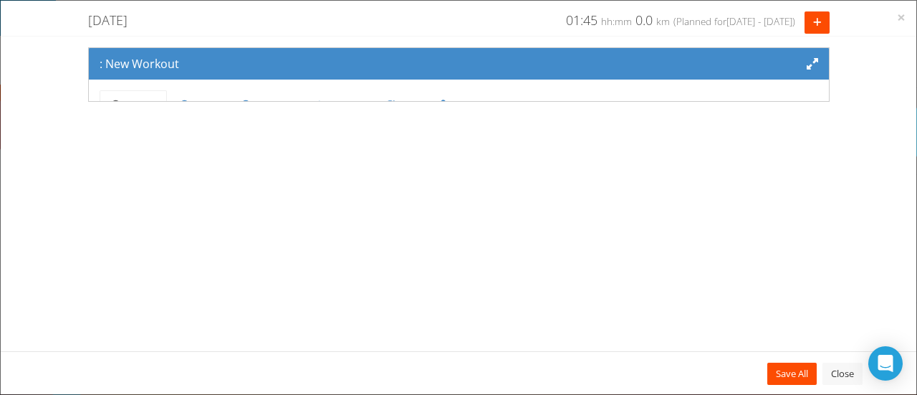
scroll to position [117, 0]
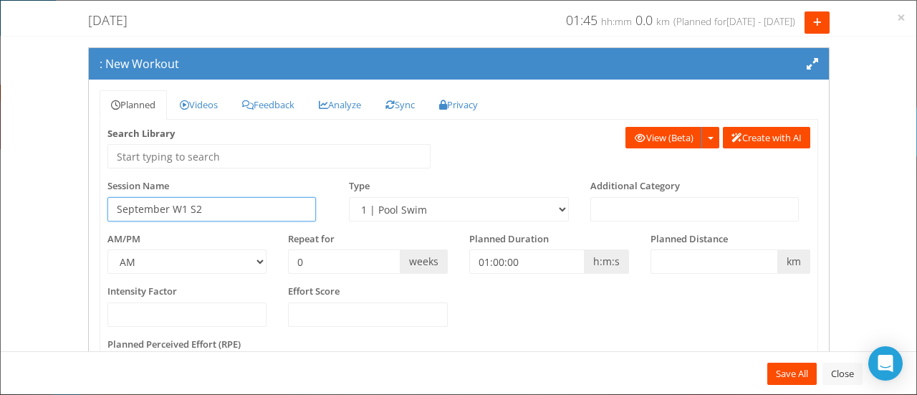
type input "September W1 S2"
click at [447, 208] on select "1 | Pool Swim 2 | OW Swim 3 | Note 4 | Travel Aerobic Session Alpine Climbing A…" at bounding box center [459, 209] width 220 height 24
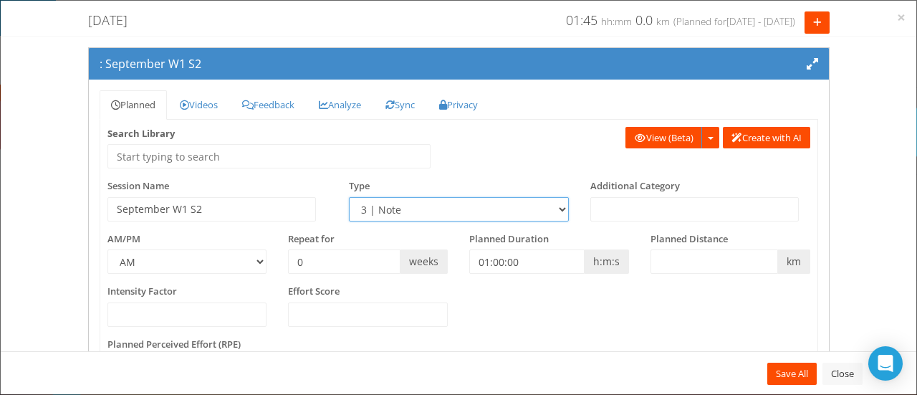
click at [349, 197] on select "1 | Pool Swim 2 | OW Swim 3 | Note 4 | Travel Aerobic Session Alpine Climbing A…" at bounding box center [459, 209] width 220 height 24
click at [395, 206] on select "1 | Pool Swim 2 | OW Swim 3 | Note 4 | Travel Aerobic Session Alpine Climbing A…" at bounding box center [459, 209] width 220 height 24
select select "928815a7-bd0b-456d-a14e-f1db989dc09a"
click at [349, 197] on select "1 | Pool Swim 2 | OW Swim 3 | Note 4 | Travel Aerobic Session Alpine Climbing A…" at bounding box center [459, 209] width 220 height 24
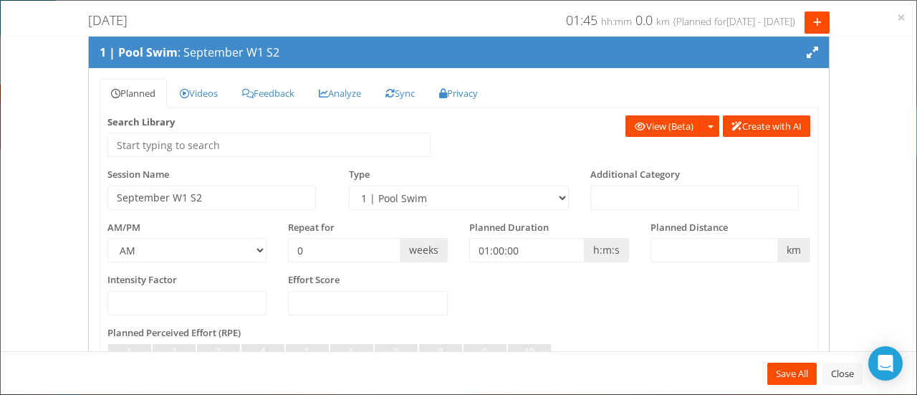
scroll to position [11, 0]
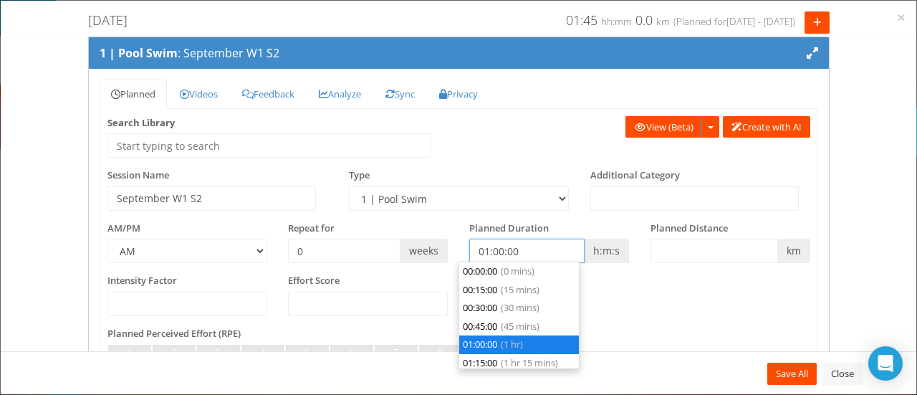
click at [487, 251] on input "01:00:00" at bounding box center [526, 251] width 115 height 24
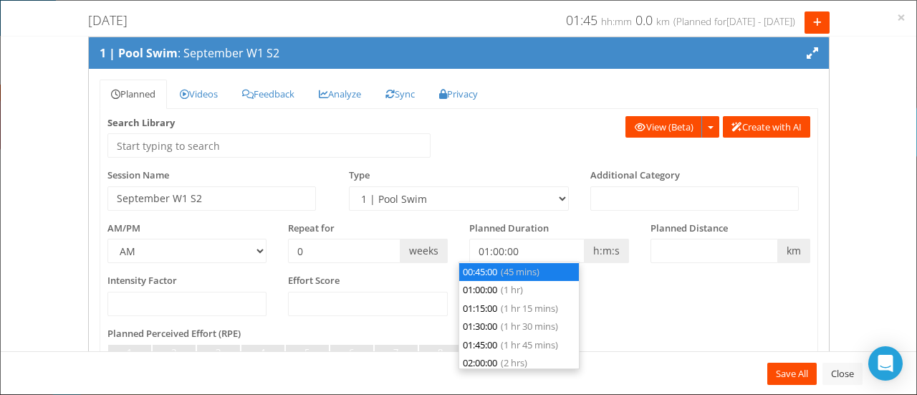
type input "00:45:00"
click at [489, 279] on li "00:45:00 (45 mins)" at bounding box center [519, 272] width 120 height 19
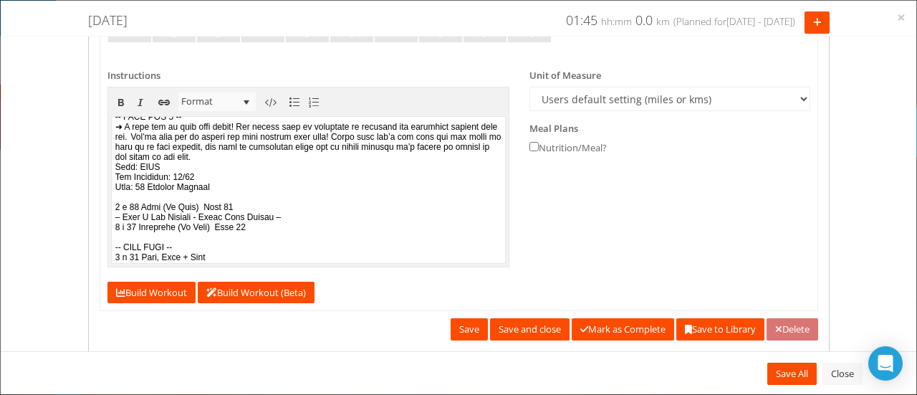
scroll to position [352, 0]
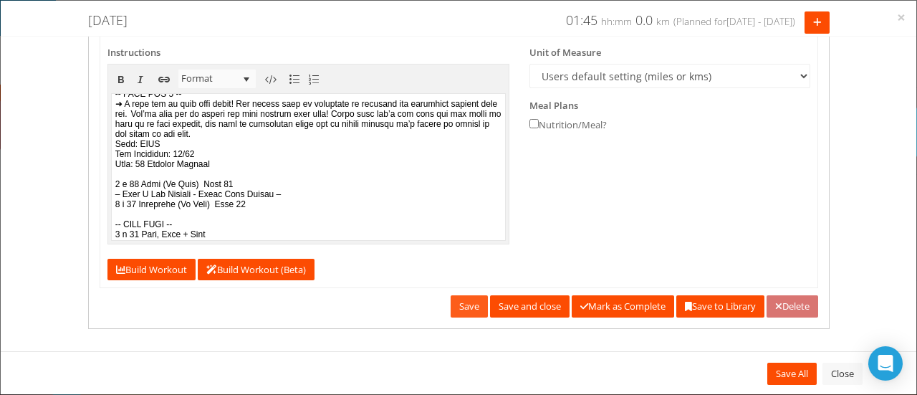
click at [452, 306] on link "Save" at bounding box center [469, 306] width 37 height 22
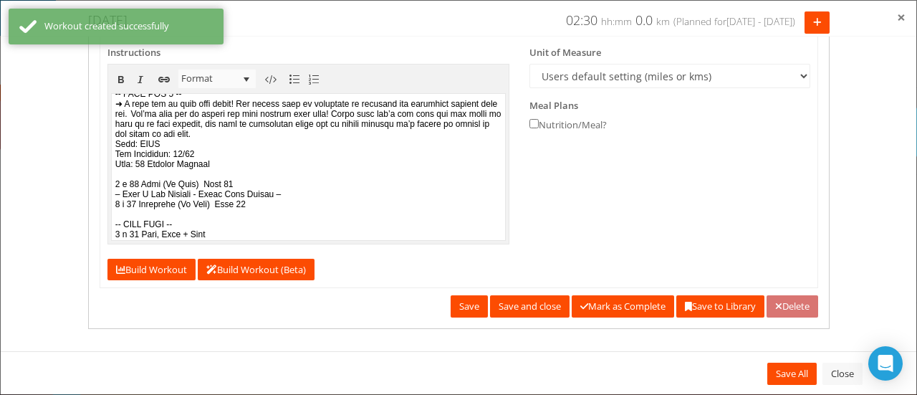
click at [902, 21] on span "×" at bounding box center [901, 17] width 9 height 20
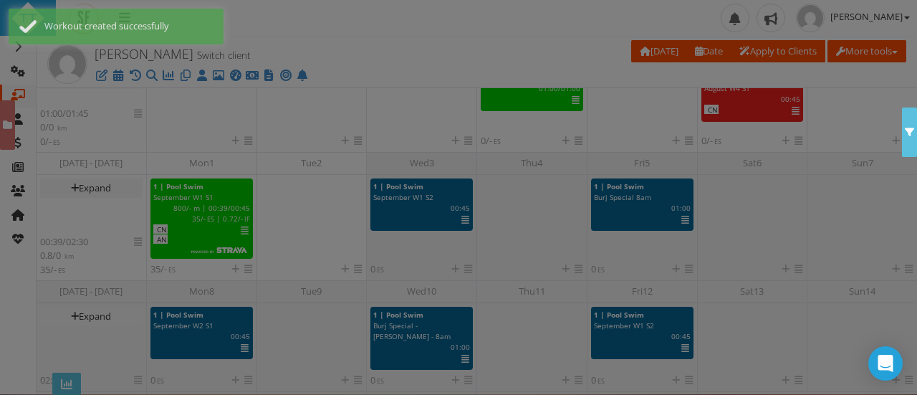
scroll to position [0, 0]
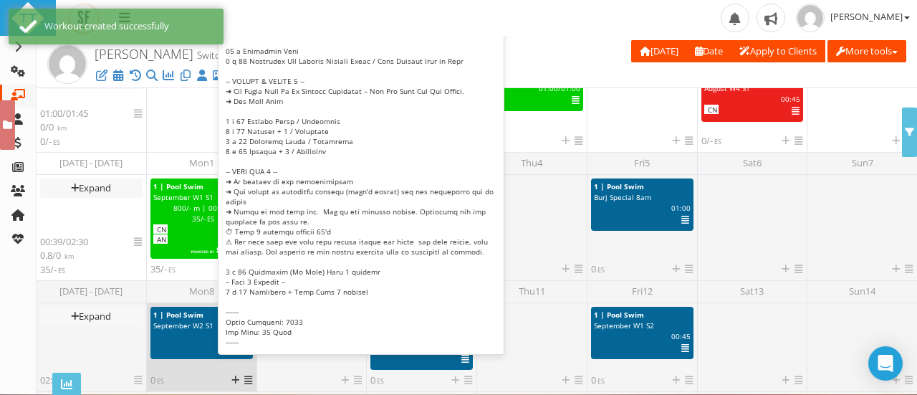
click at [199, 335] on div "m | 00:45 | ES | IF" at bounding box center [202, 336] width 118 height 11
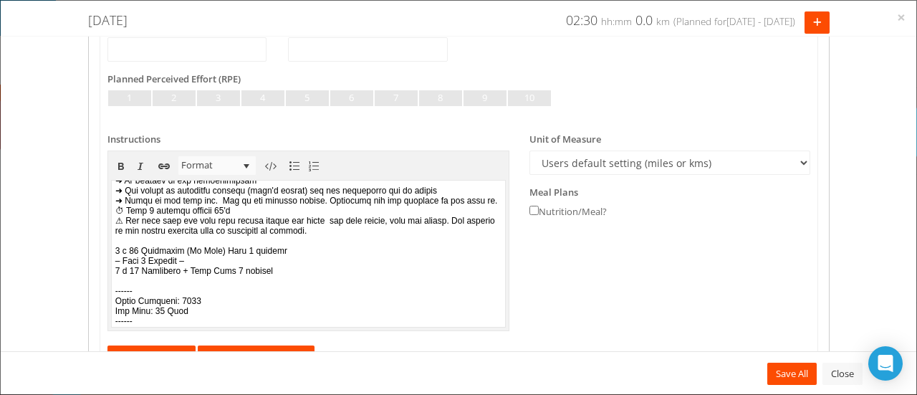
scroll to position [211, 0]
click at [204, 148] on html at bounding box center [308, 74] width 394 height 145
click at [193, 148] on html at bounding box center [308, 74] width 394 height 145
click at [184, 147] on body at bounding box center [308, 73] width 394 height 145
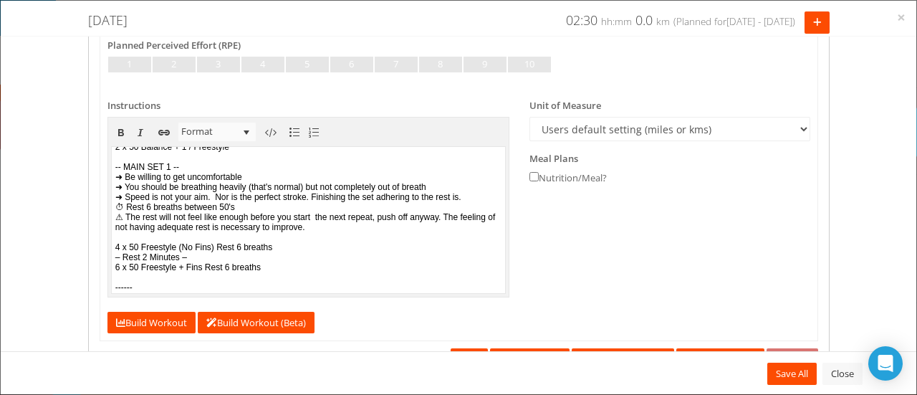
scroll to position [304, 0]
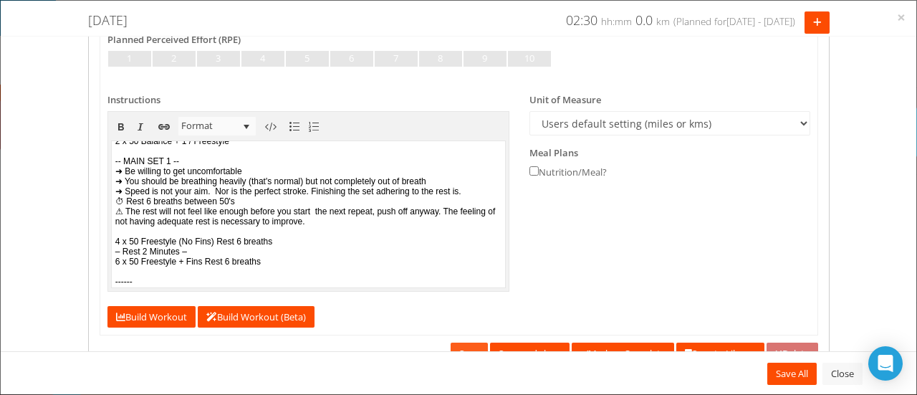
click at [451, 345] on link "Save" at bounding box center [469, 353] width 37 height 22
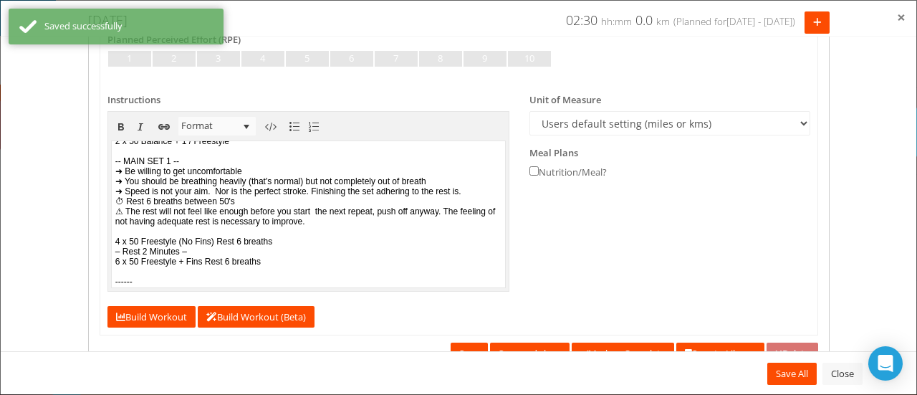
click at [899, 22] on span "×" at bounding box center [901, 17] width 9 height 20
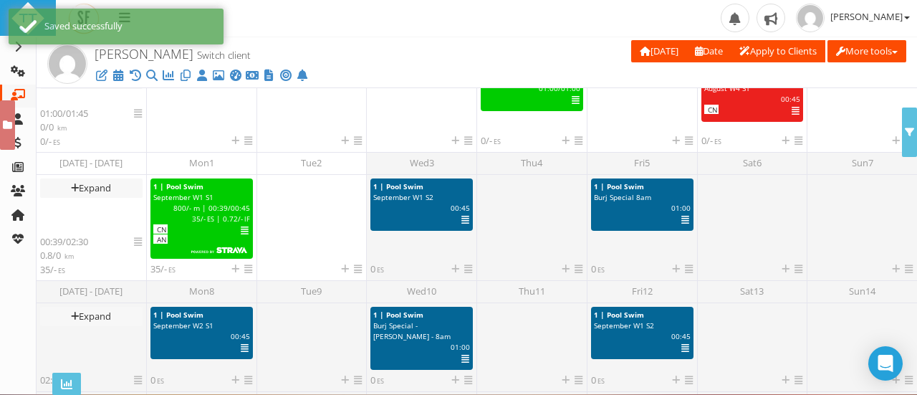
scroll to position [0, 0]
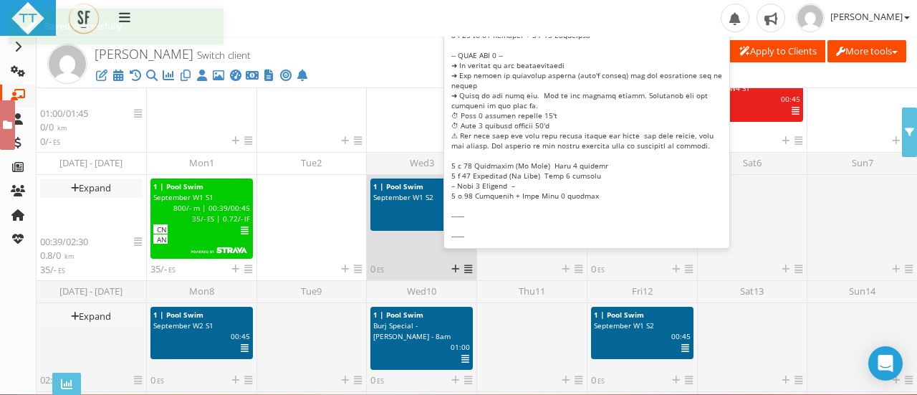
click at [436, 226] on div at bounding box center [401, 220] width 79 height 14
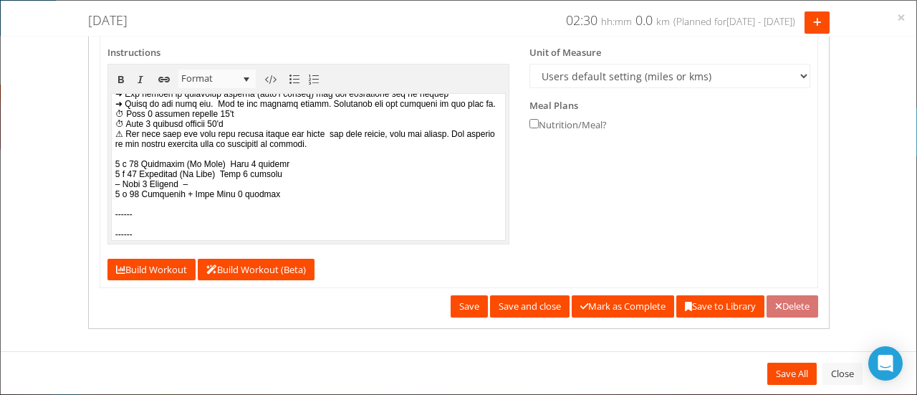
scroll to position [254, 0]
click at [899, 16] on span "×" at bounding box center [901, 17] width 9 height 20
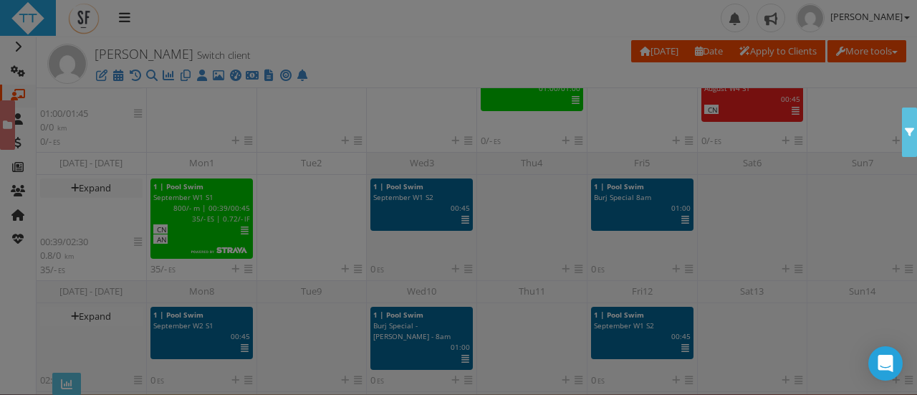
scroll to position [0, 0]
